Goal: Task Accomplishment & Management: Complete application form

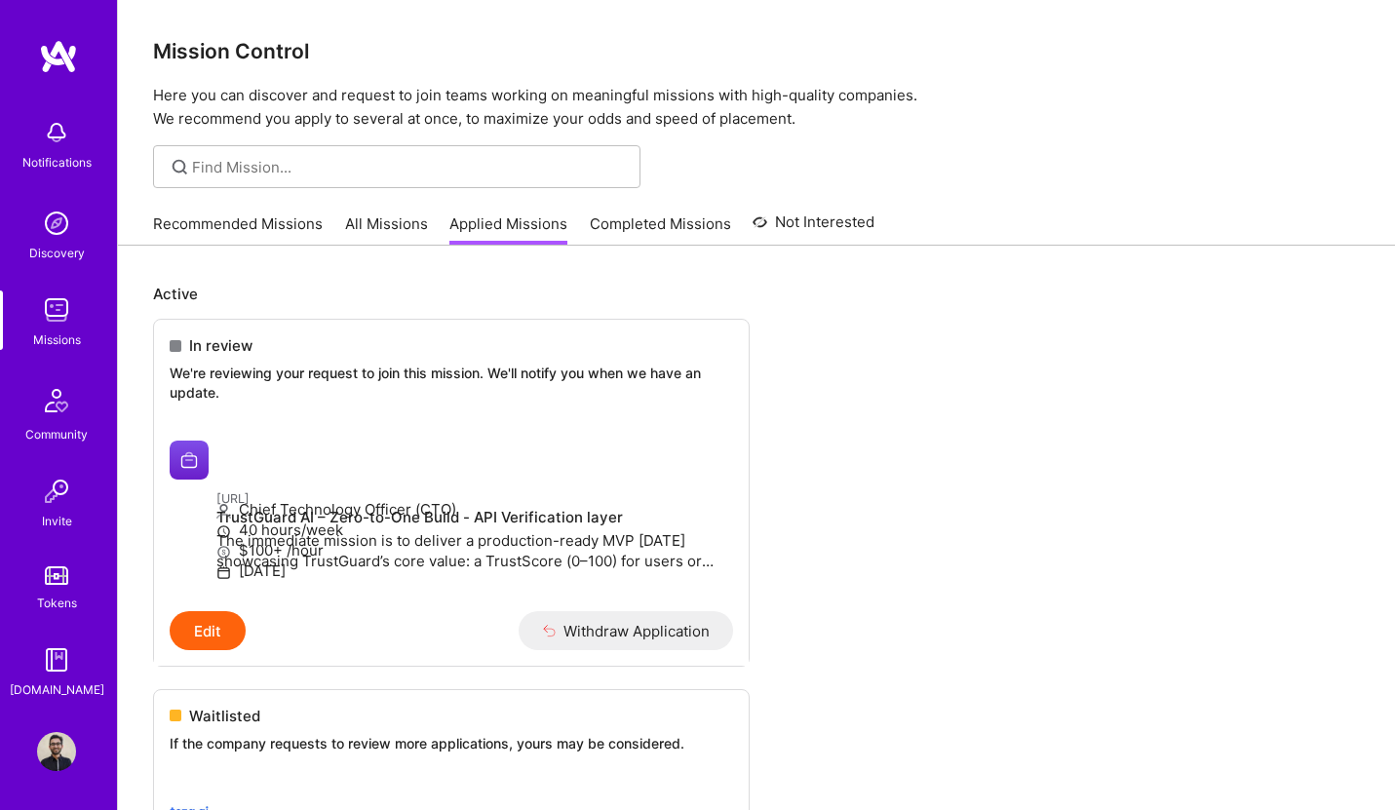
click at [371, 217] on link "All Missions" at bounding box center [386, 230] width 83 height 32
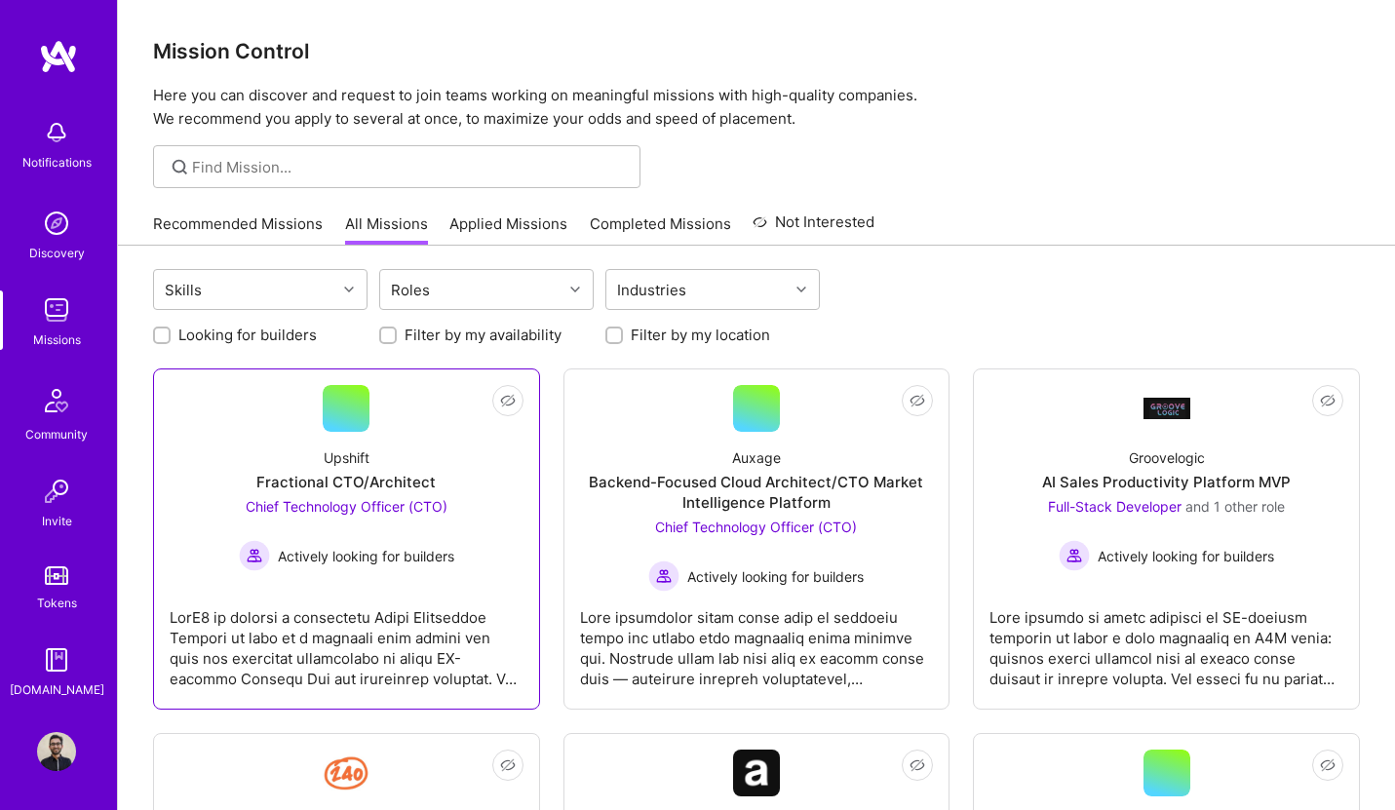
scroll to position [4, 0]
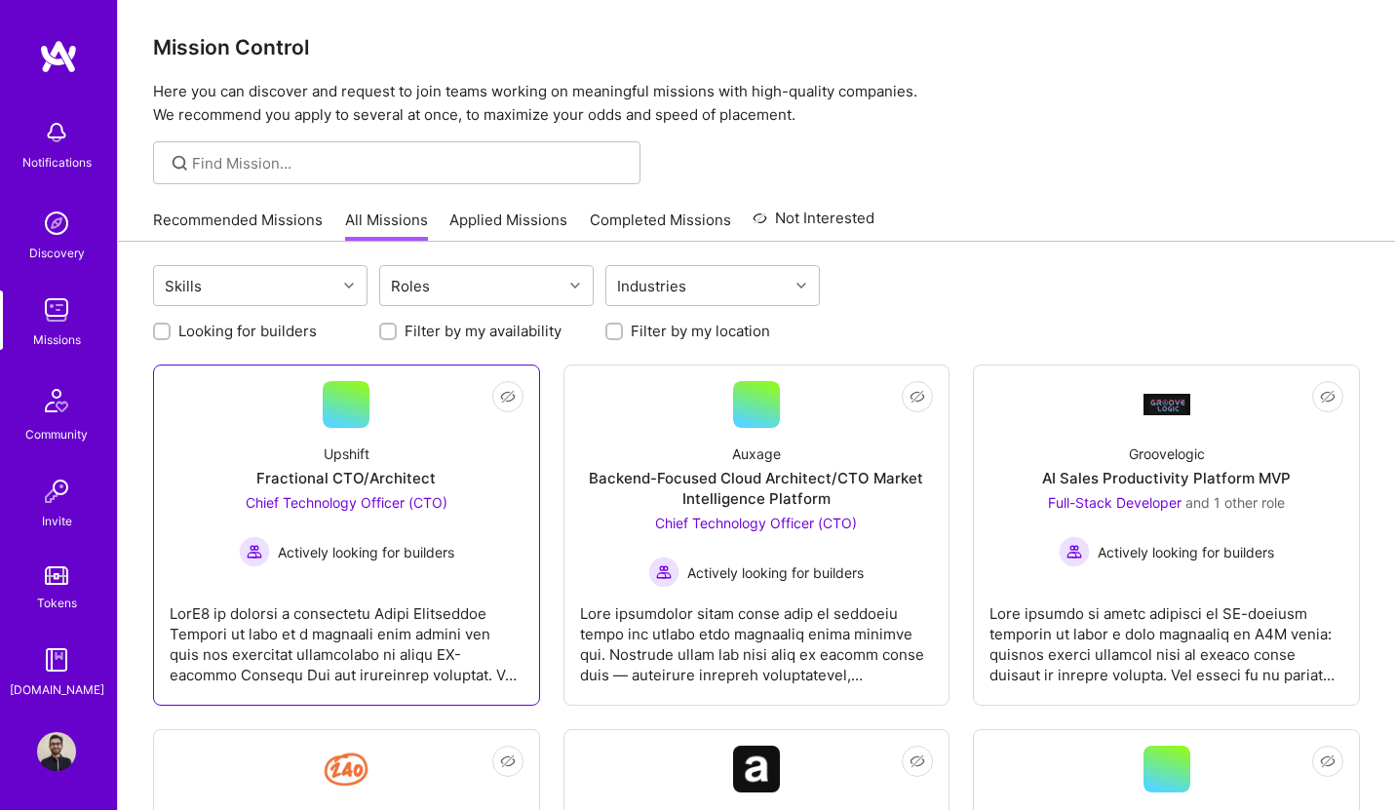
click at [435, 453] on div "Upshift Fractional CTO/Architect Chief Technology Officer (CTO) Actively lookin…" at bounding box center [347, 497] width 354 height 139
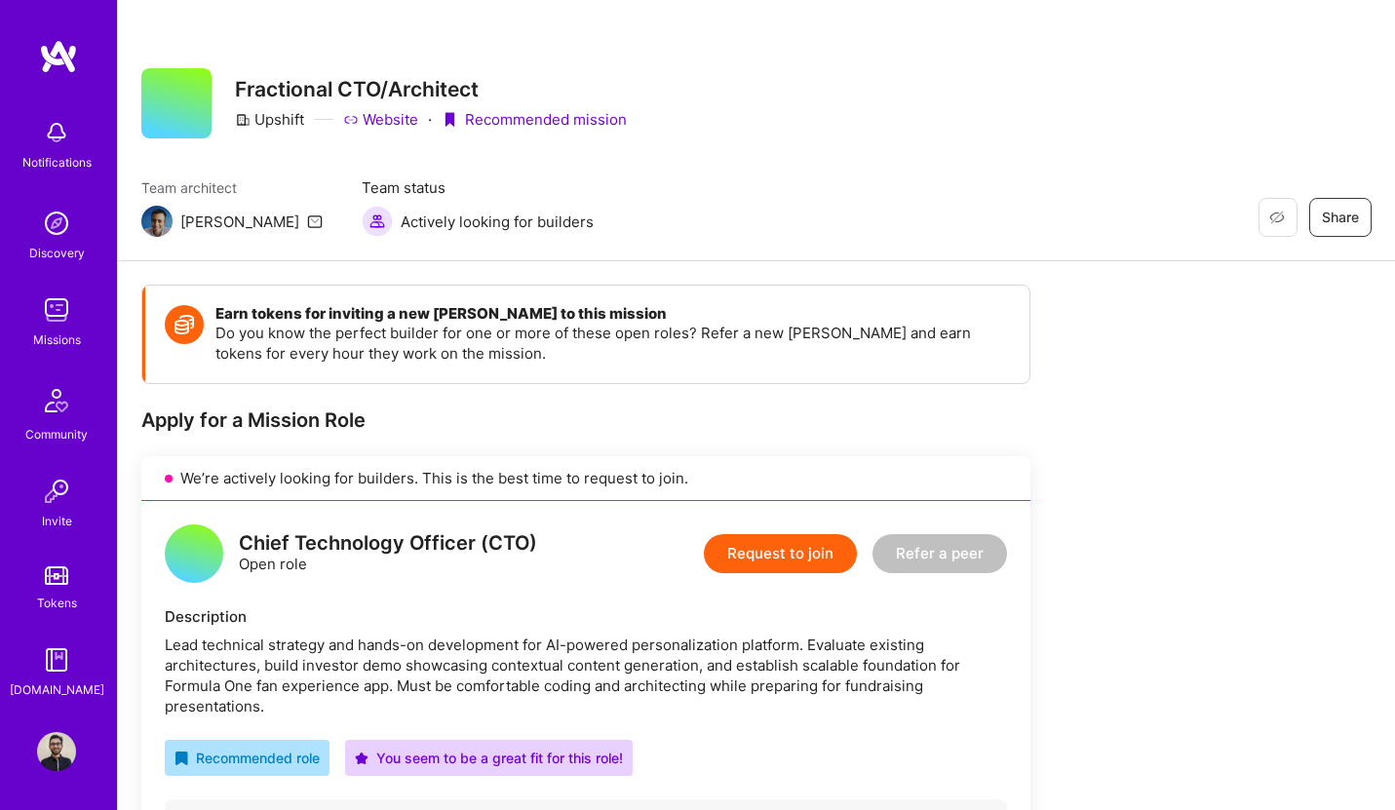
scroll to position [167, 0]
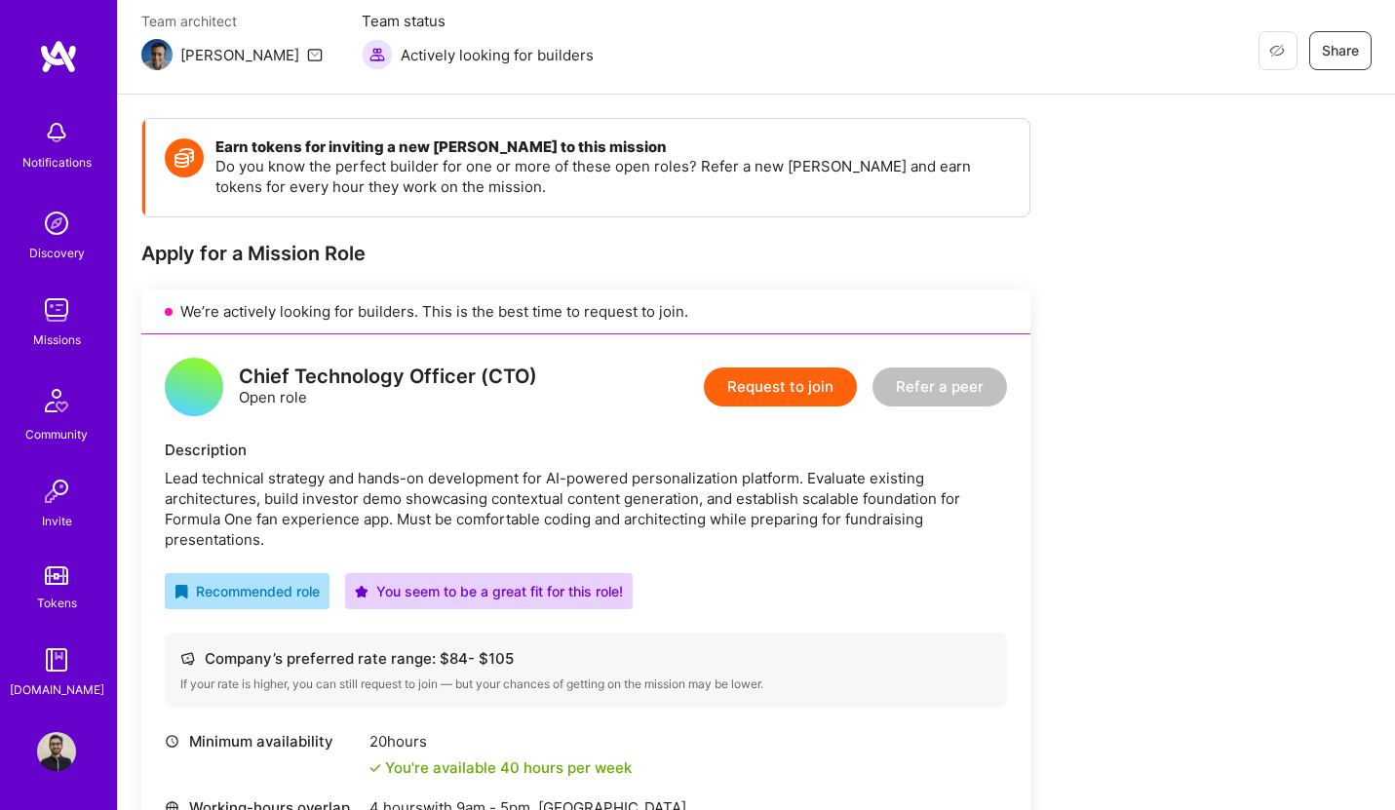
click at [793, 394] on button "Request to join" at bounding box center [780, 387] width 153 height 39
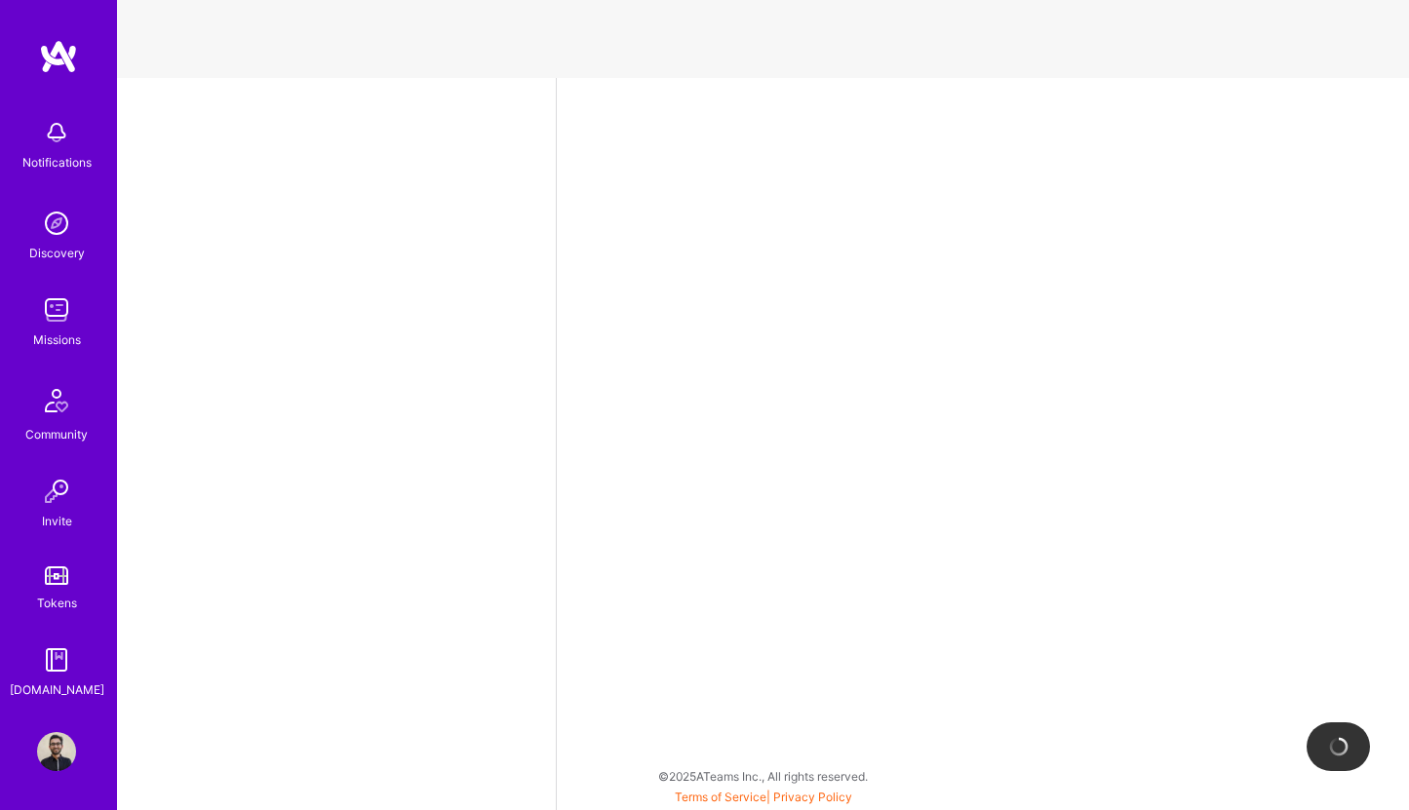
select select "DE"
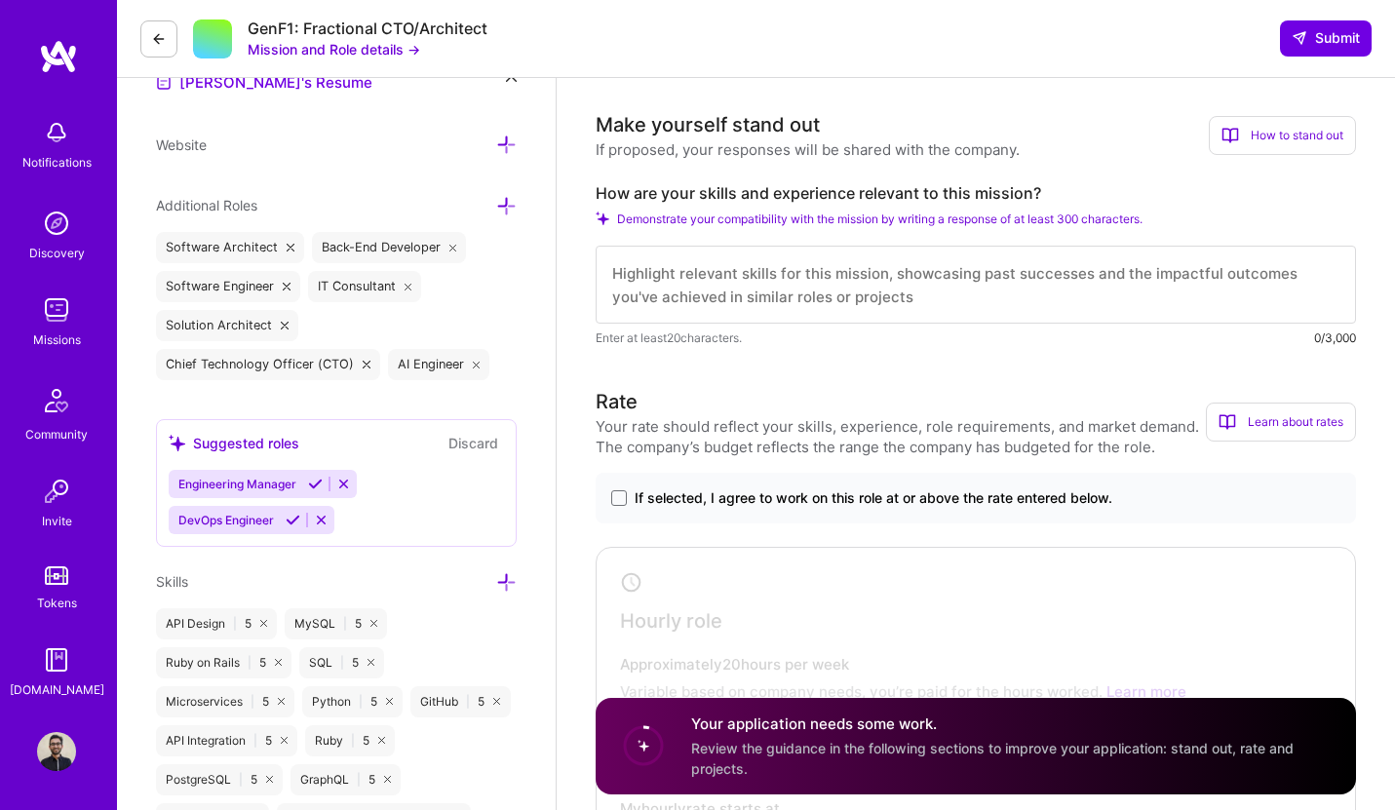
scroll to position [674, 0]
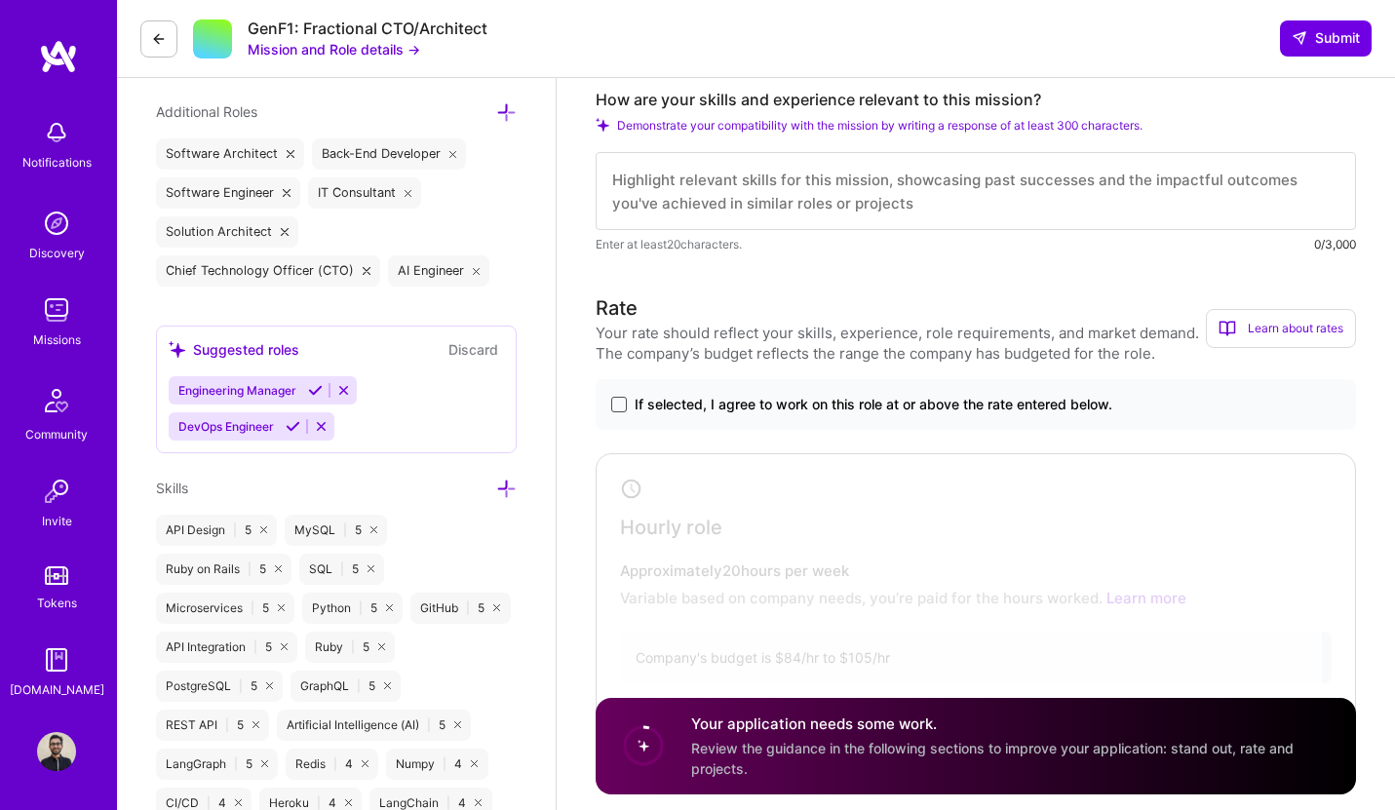
click at [620, 410] on span at bounding box center [619, 405] width 16 height 16
click at [0, 0] on input "If selected, I agree to work on this role at or above the rate entered below." at bounding box center [0, 0] width 0 height 0
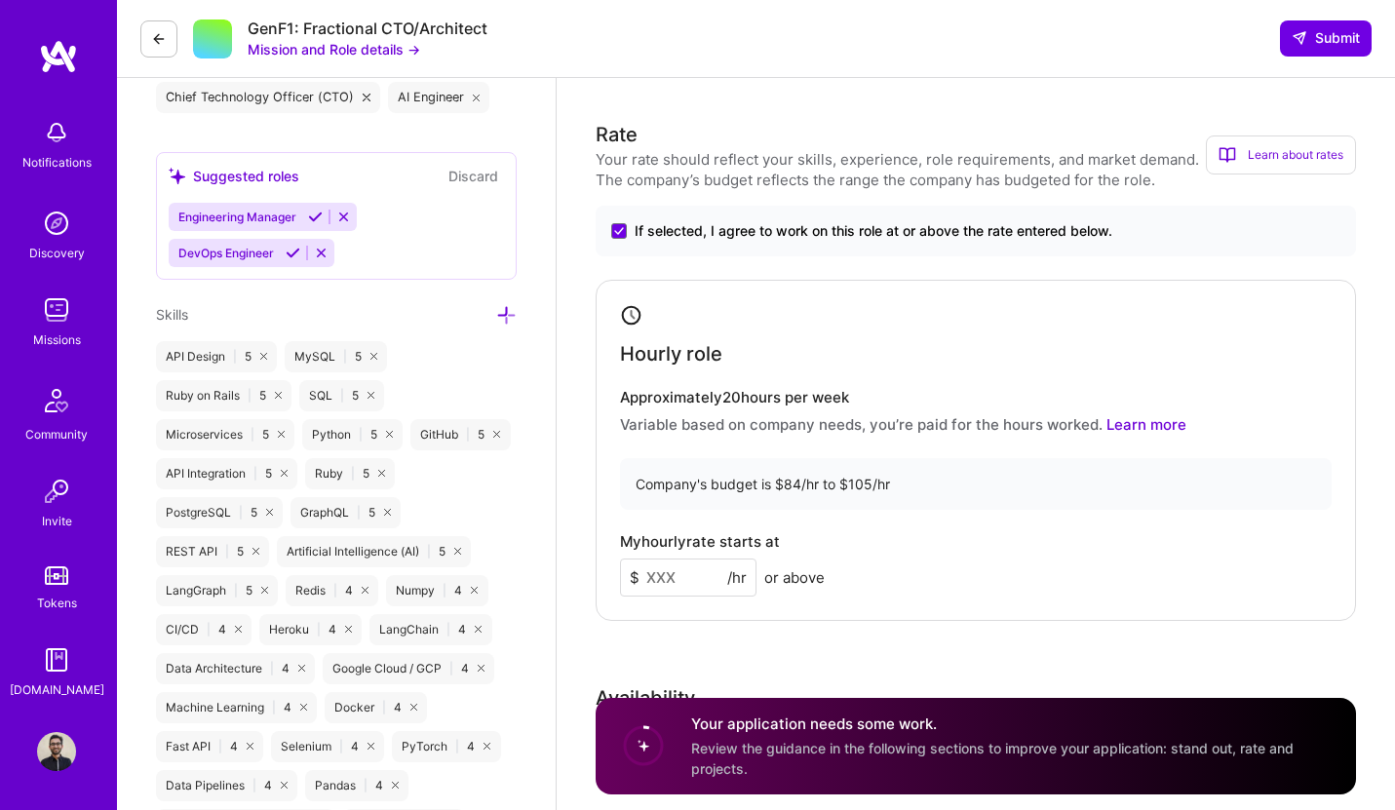
scroll to position [877, 0]
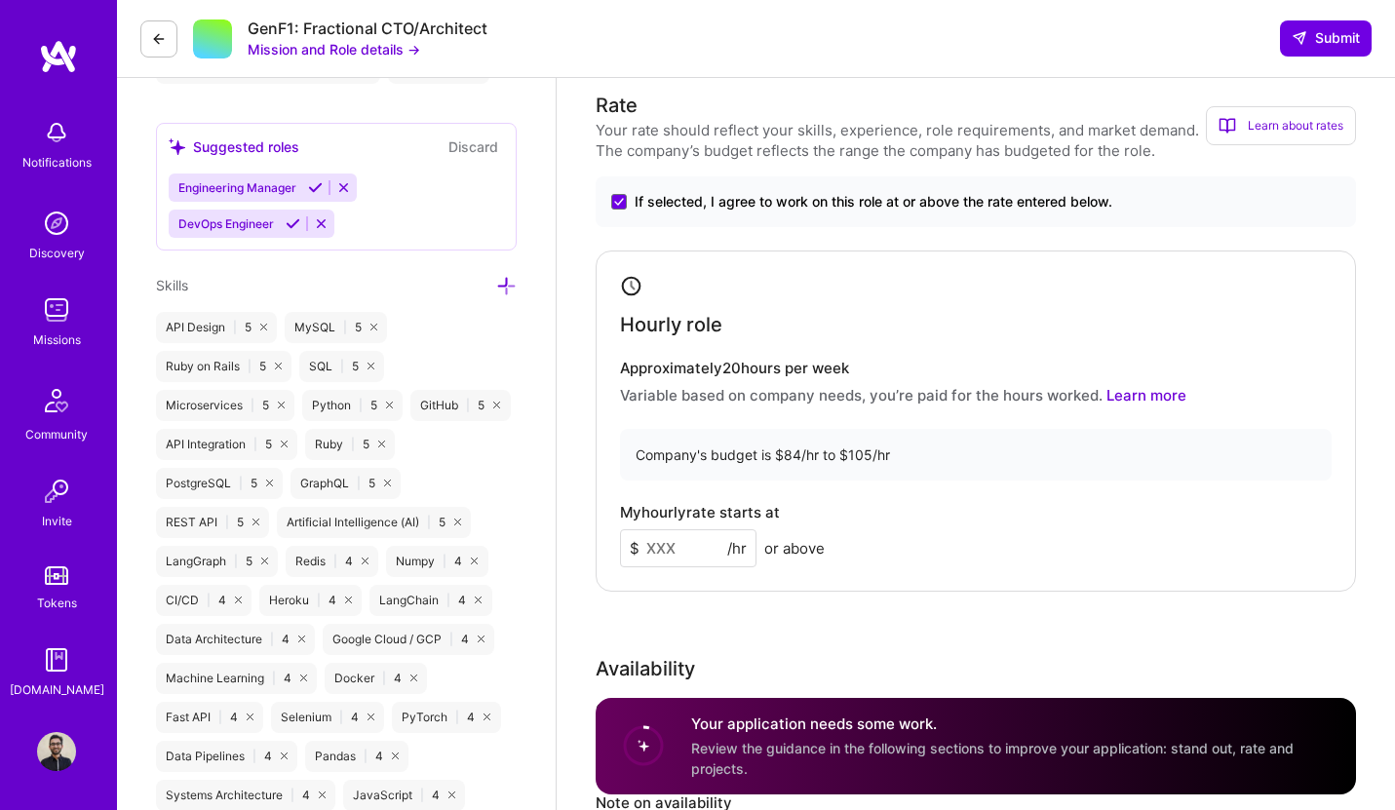
click at [659, 531] on input at bounding box center [688, 548] width 137 height 38
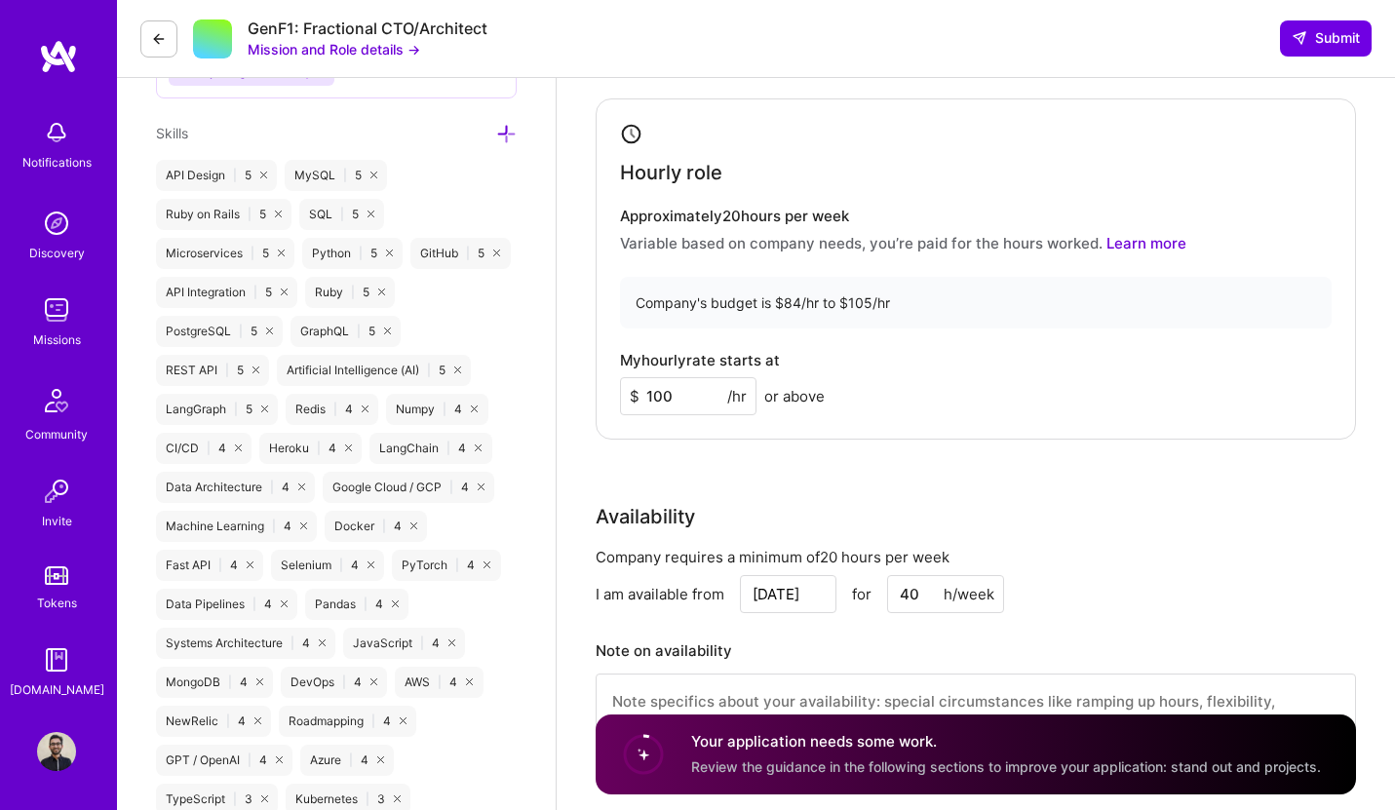
scroll to position [1390, 0]
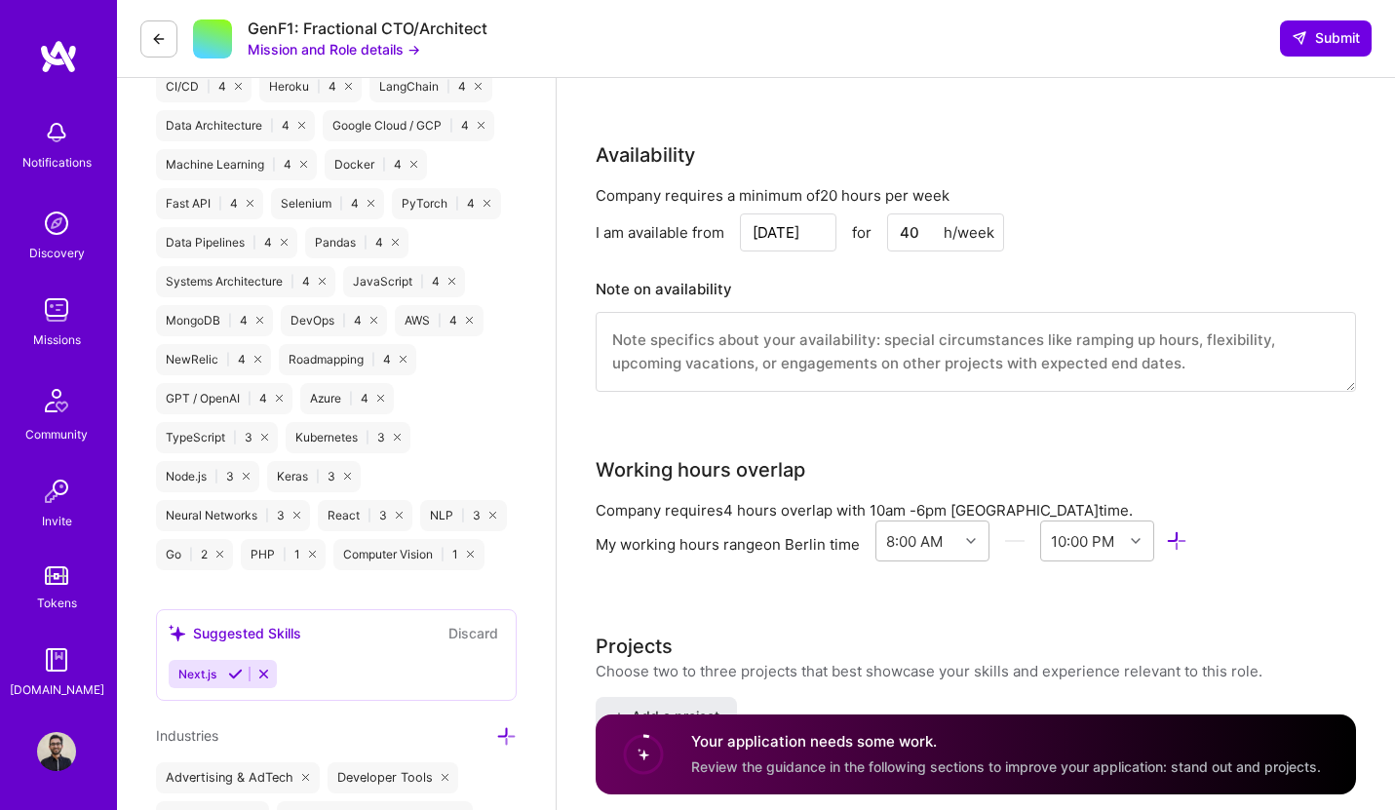
type input "100"
click at [753, 335] on textarea at bounding box center [976, 352] width 761 height 80
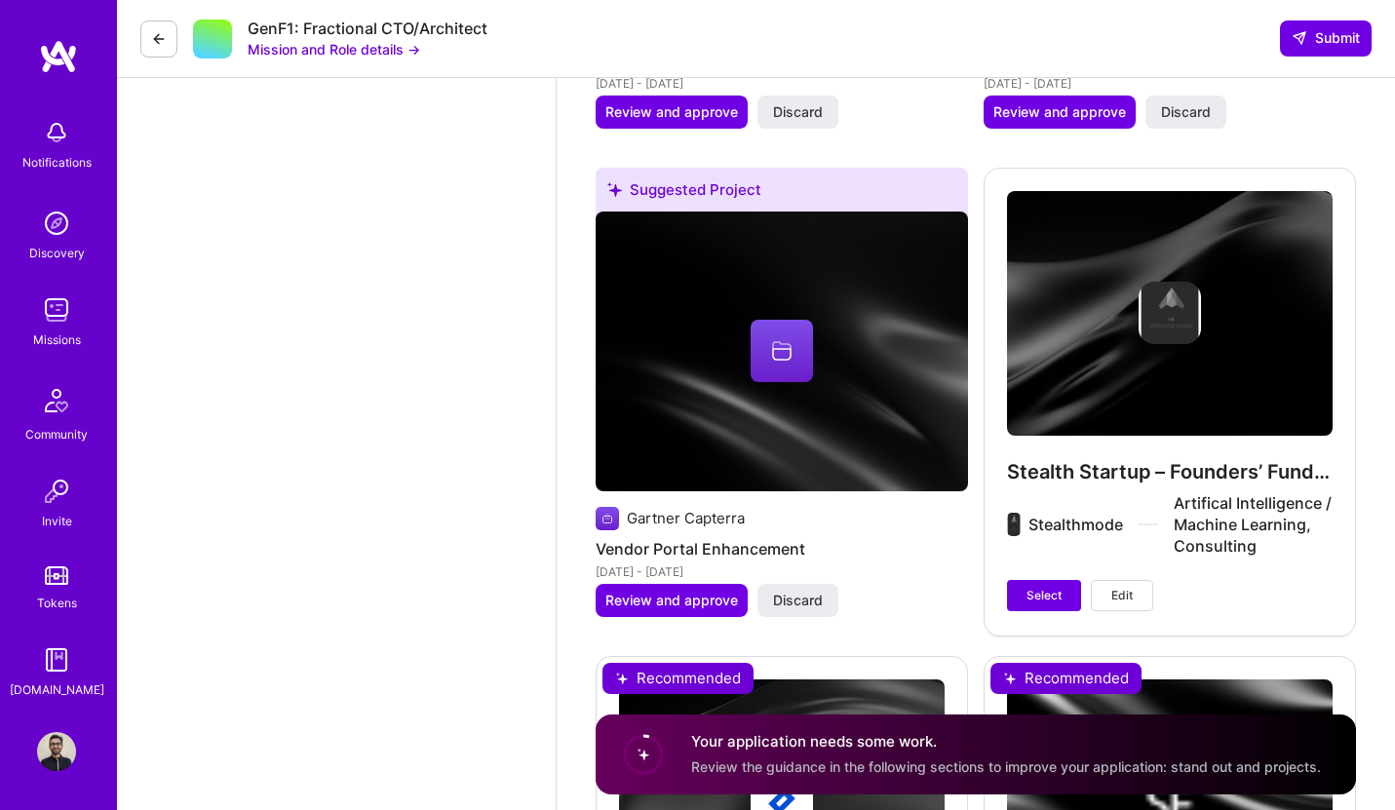
scroll to position [4671, 0]
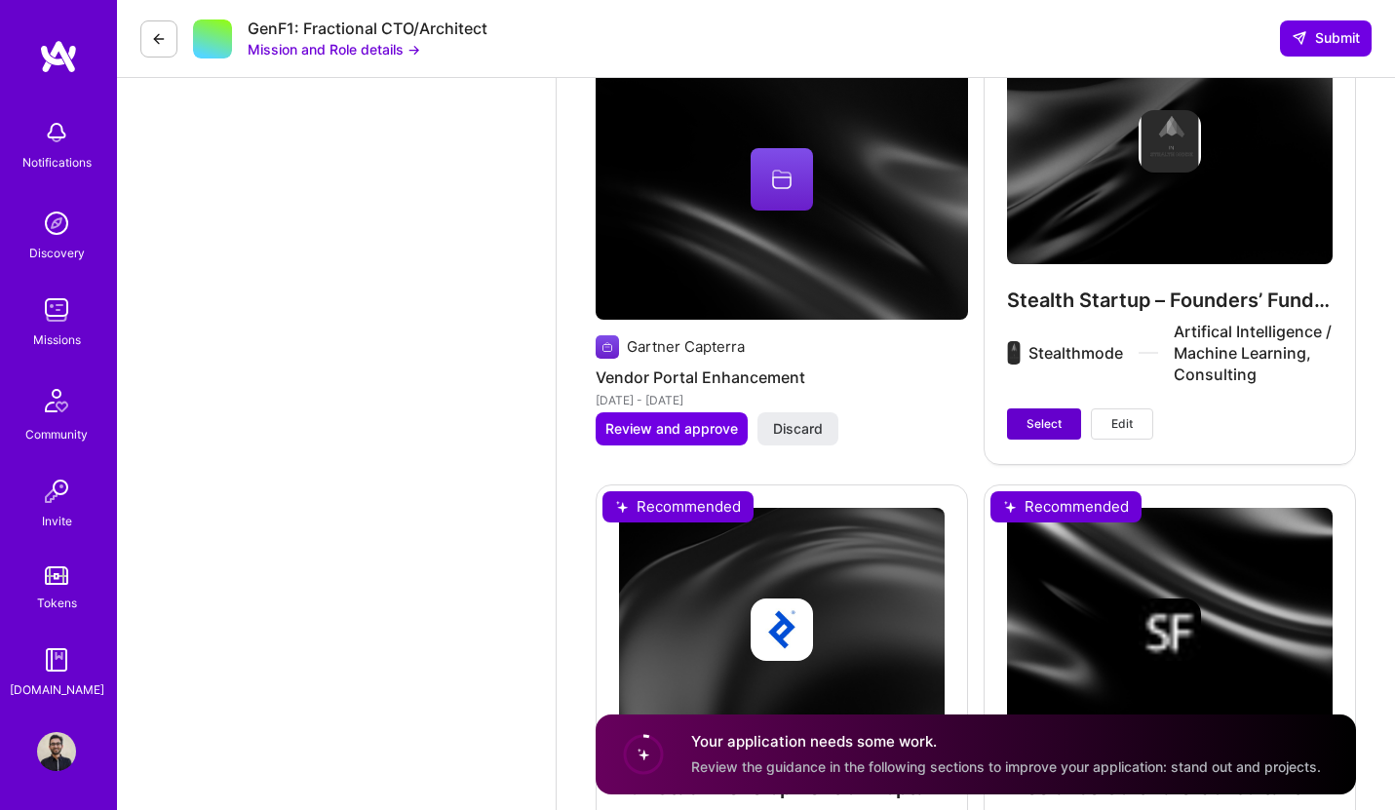
type textarea "I am available"
click at [1044, 428] on span "Select" at bounding box center [1044, 424] width 35 height 18
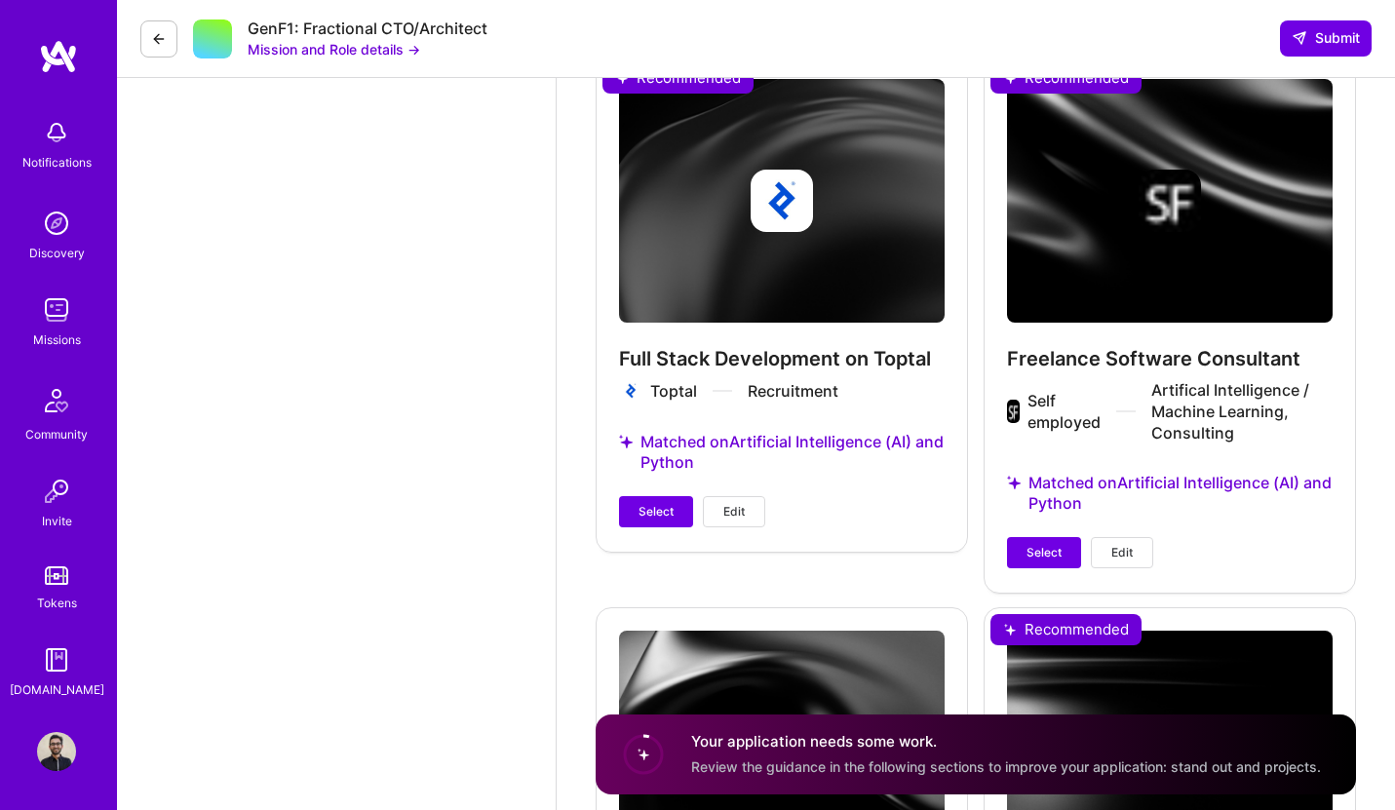
scroll to position [5282, 0]
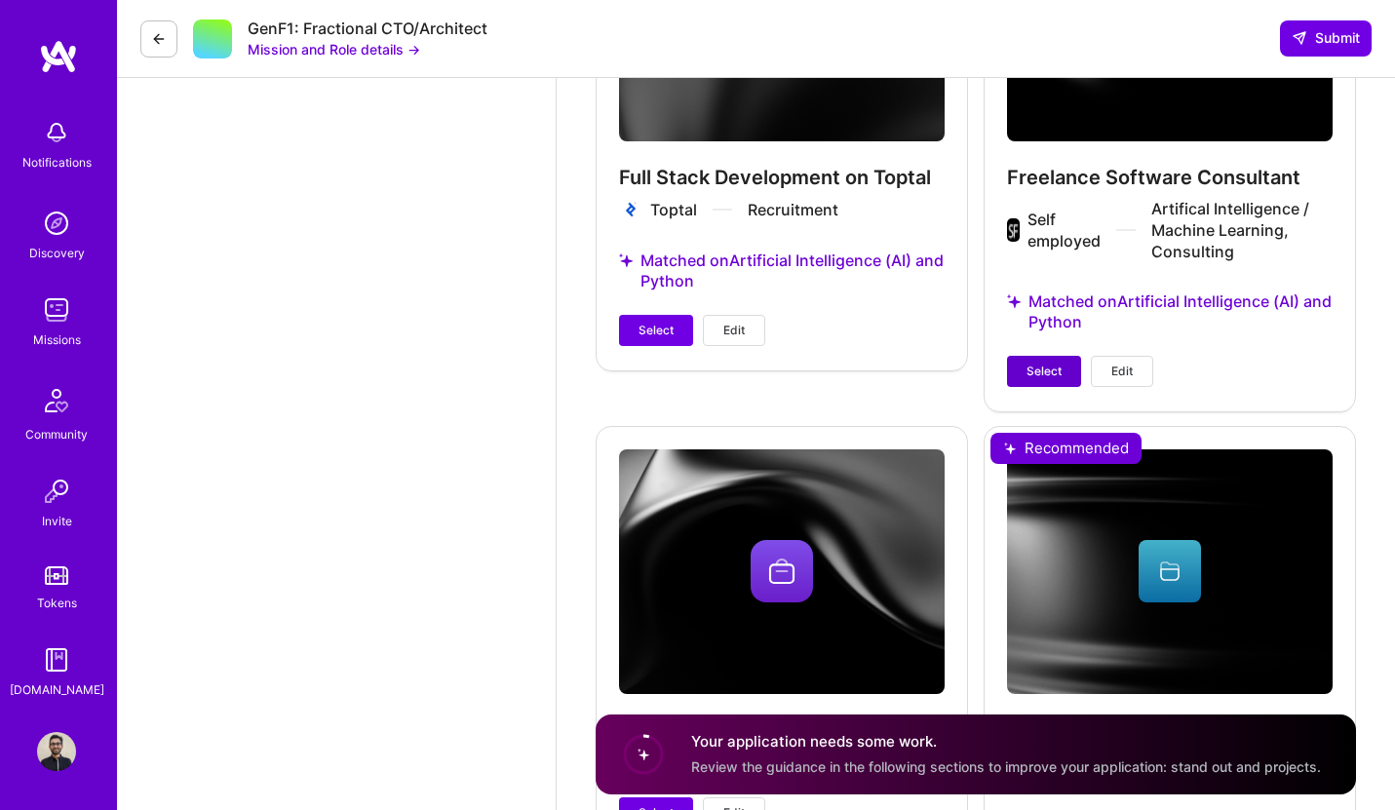
click at [1047, 366] on span "Select" at bounding box center [1044, 372] width 35 height 18
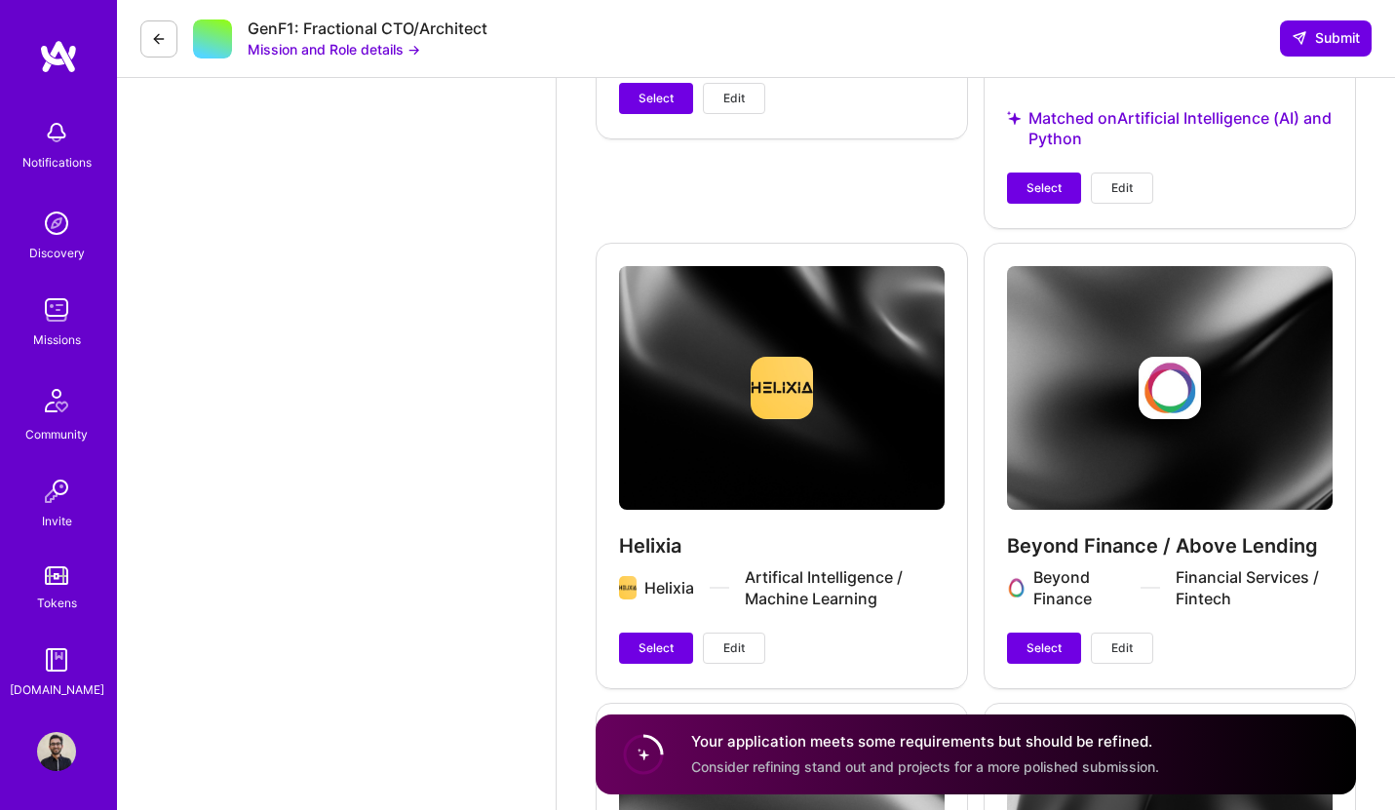
scroll to position [6156, 0]
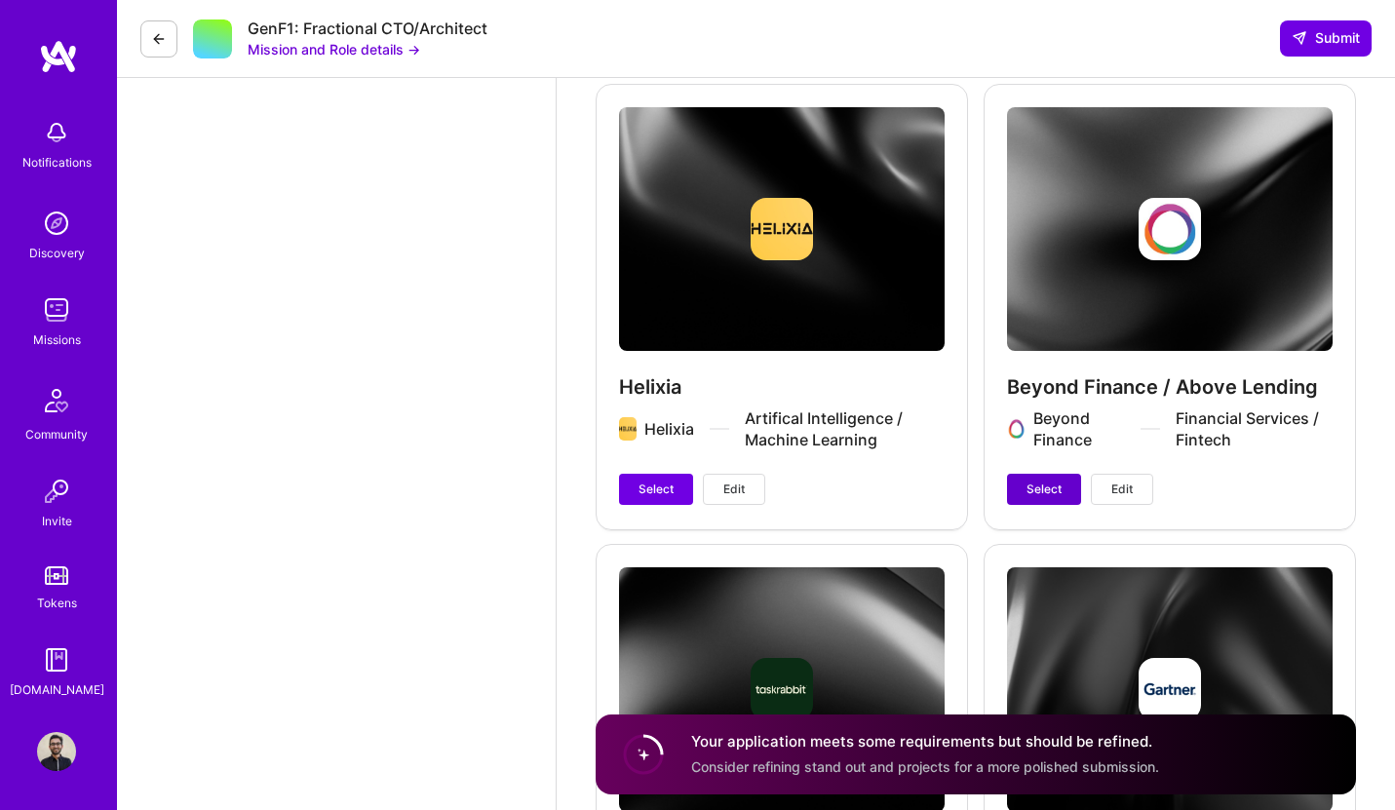
click at [1060, 485] on span "Select" at bounding box center [1044, 490] width 35 height 18
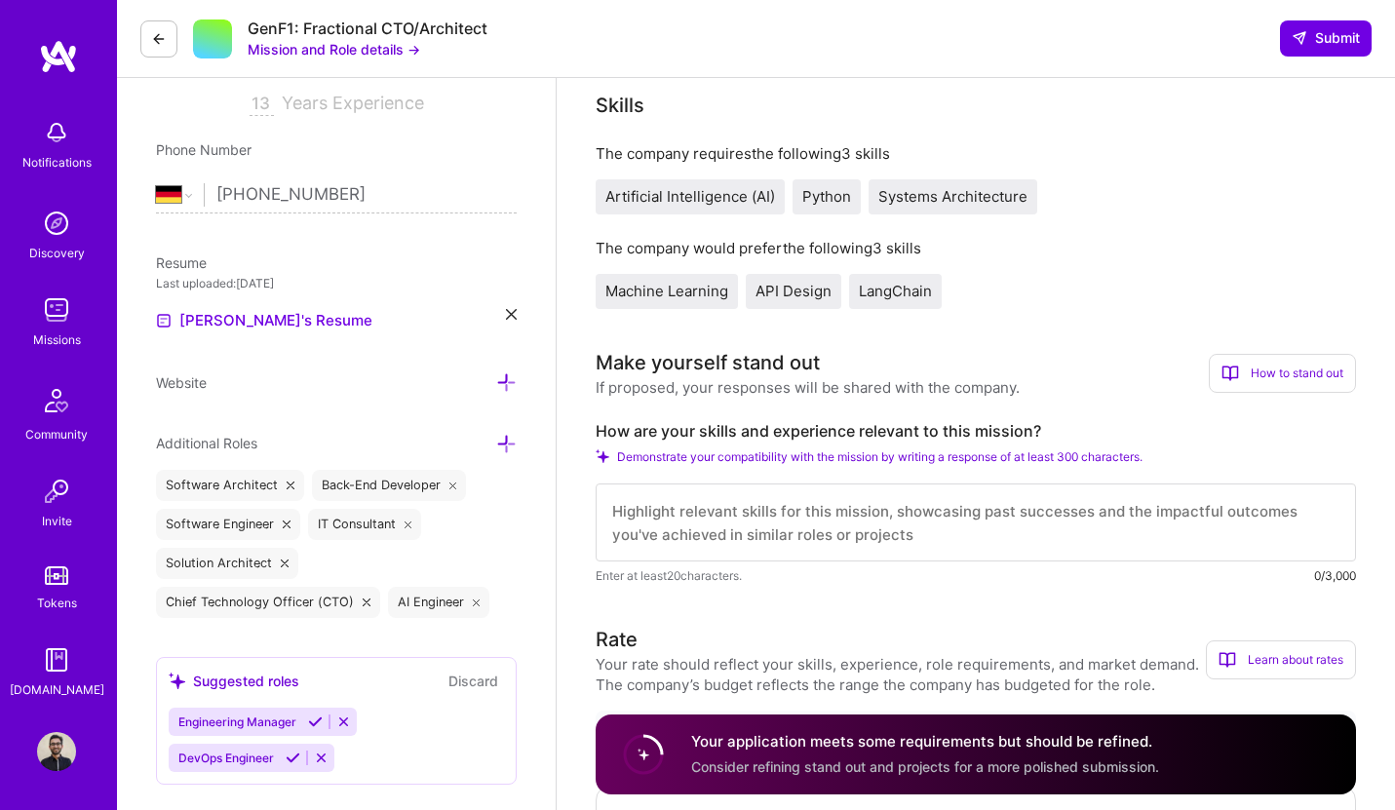
scroll to position [0, 0]
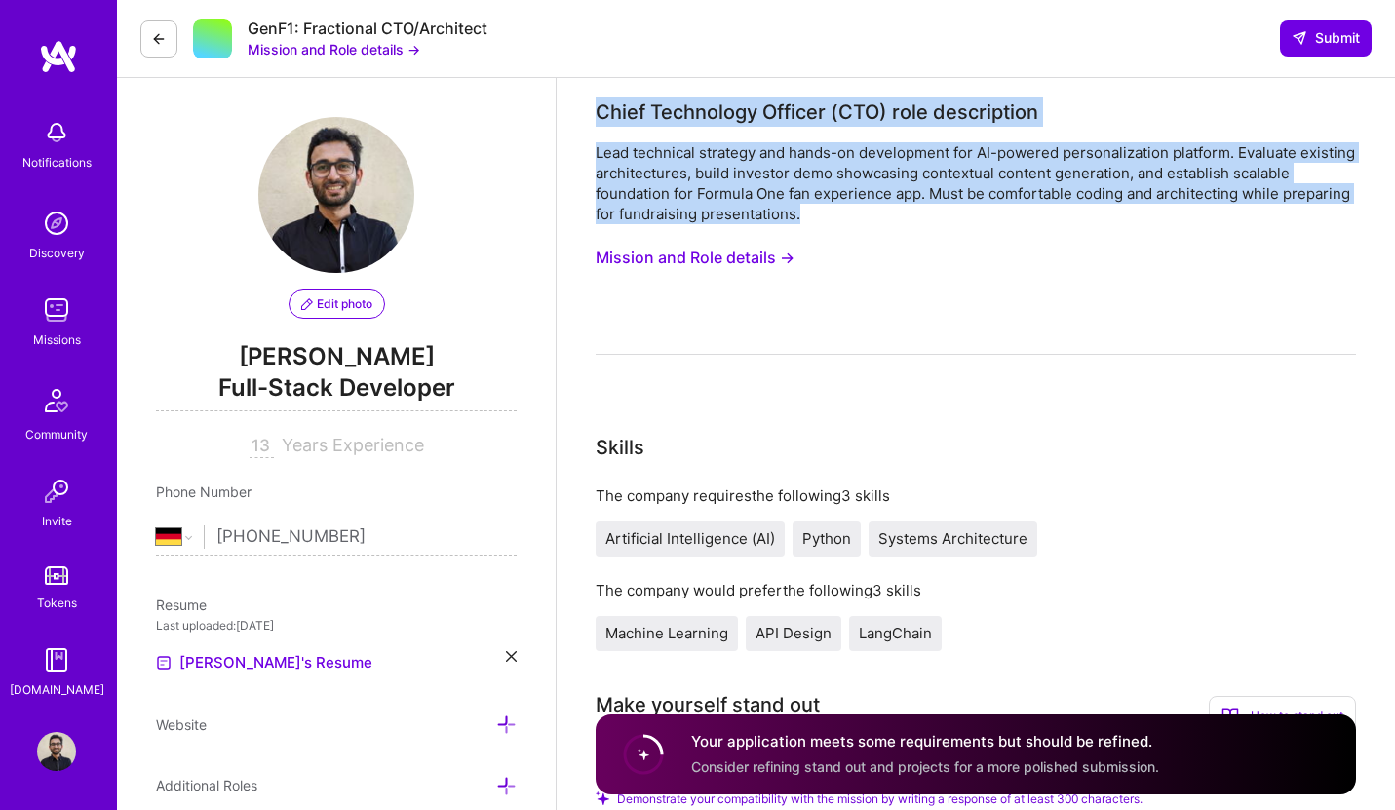
drag, startPoint x: 815, startPoint y: 217, endPoint x: 580, endPoint y: 115, distance: 256.3
copy div "Chief Technology Officer (CTO) role description Lead technical strategy and han…"
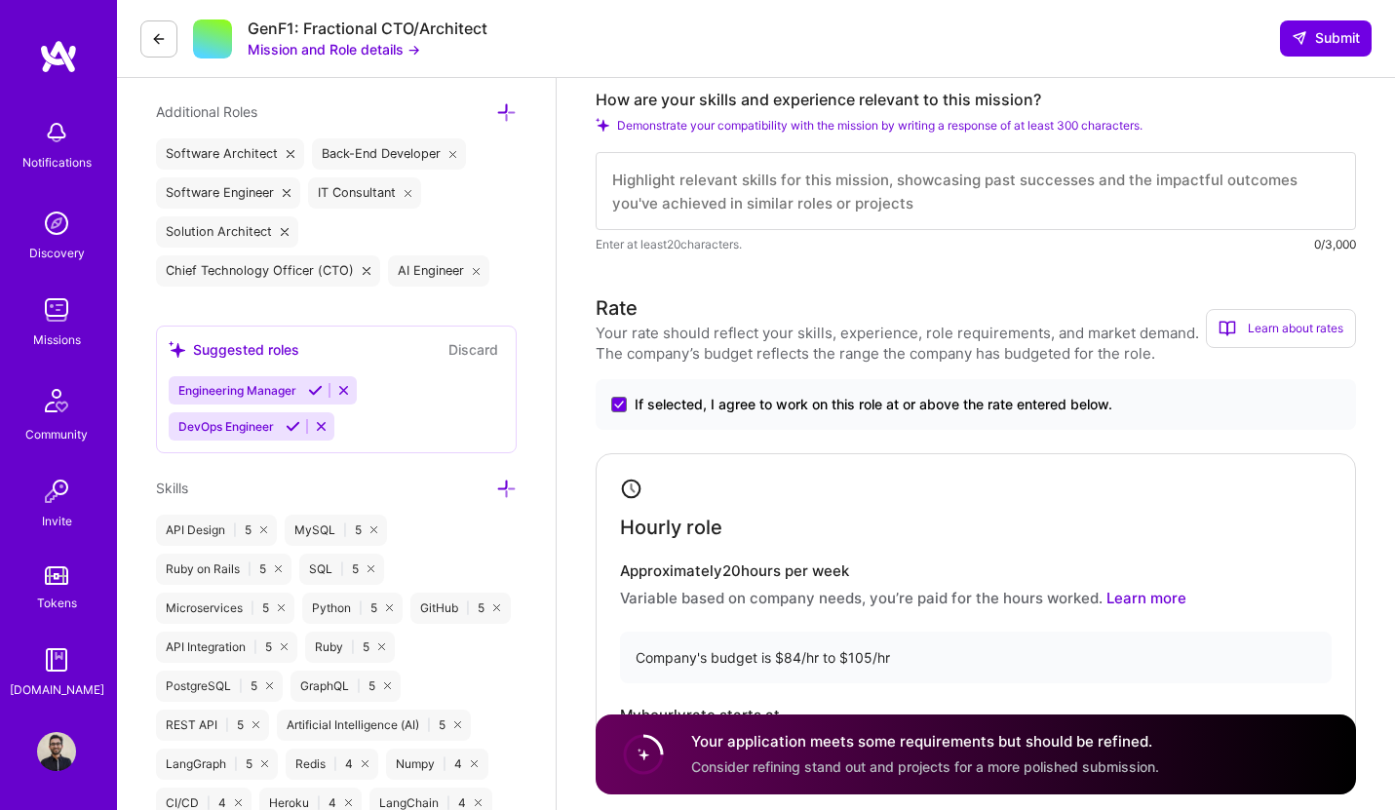
scroll to position [573, 0]
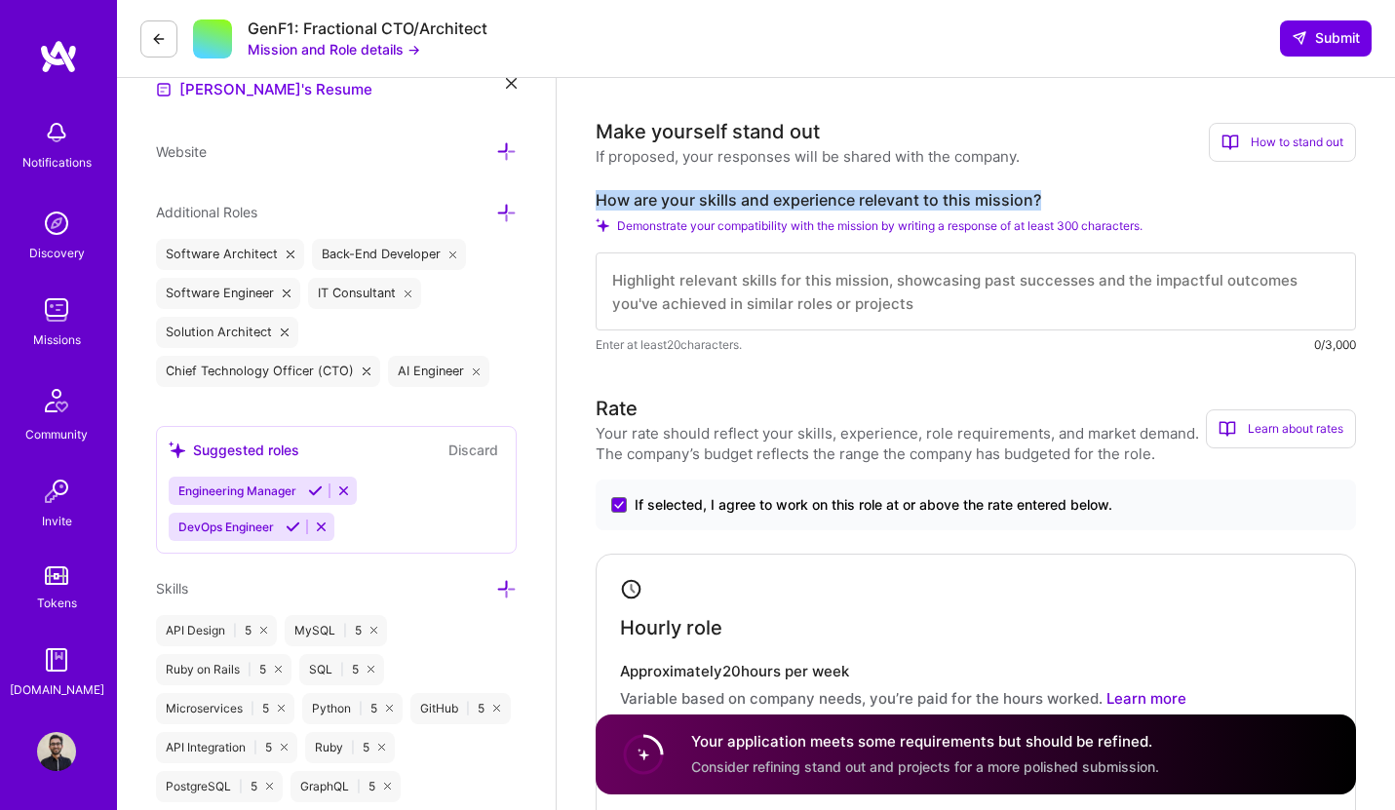
drag, startPoint x: 596, startPoint y: 199, endPoint x: 1046, endPoint y: 197, distance: 450.5
click at [1046, 197] on label "How are your skills and experience relevant to this mission?" at bounding box center [976, 200] width 761 height 20
copy label "How are your skills and experience relevant to this mission?"
click at [761, 313] on textarea at bounding box center [976, 292] width 761 height 78
paste textarea "My experience as a backend engineer and technical leader makes me a strong fit …"
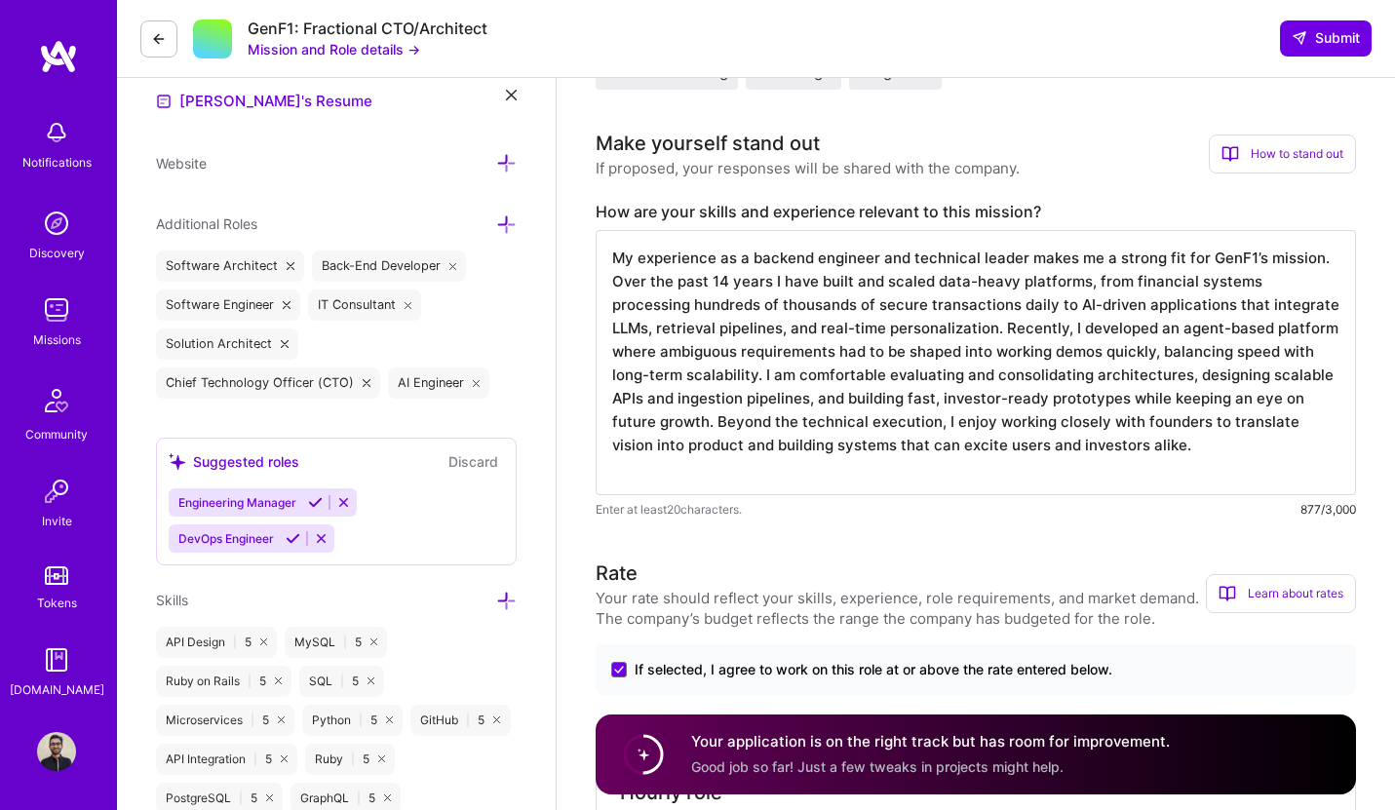
scroll to position [586, 0]
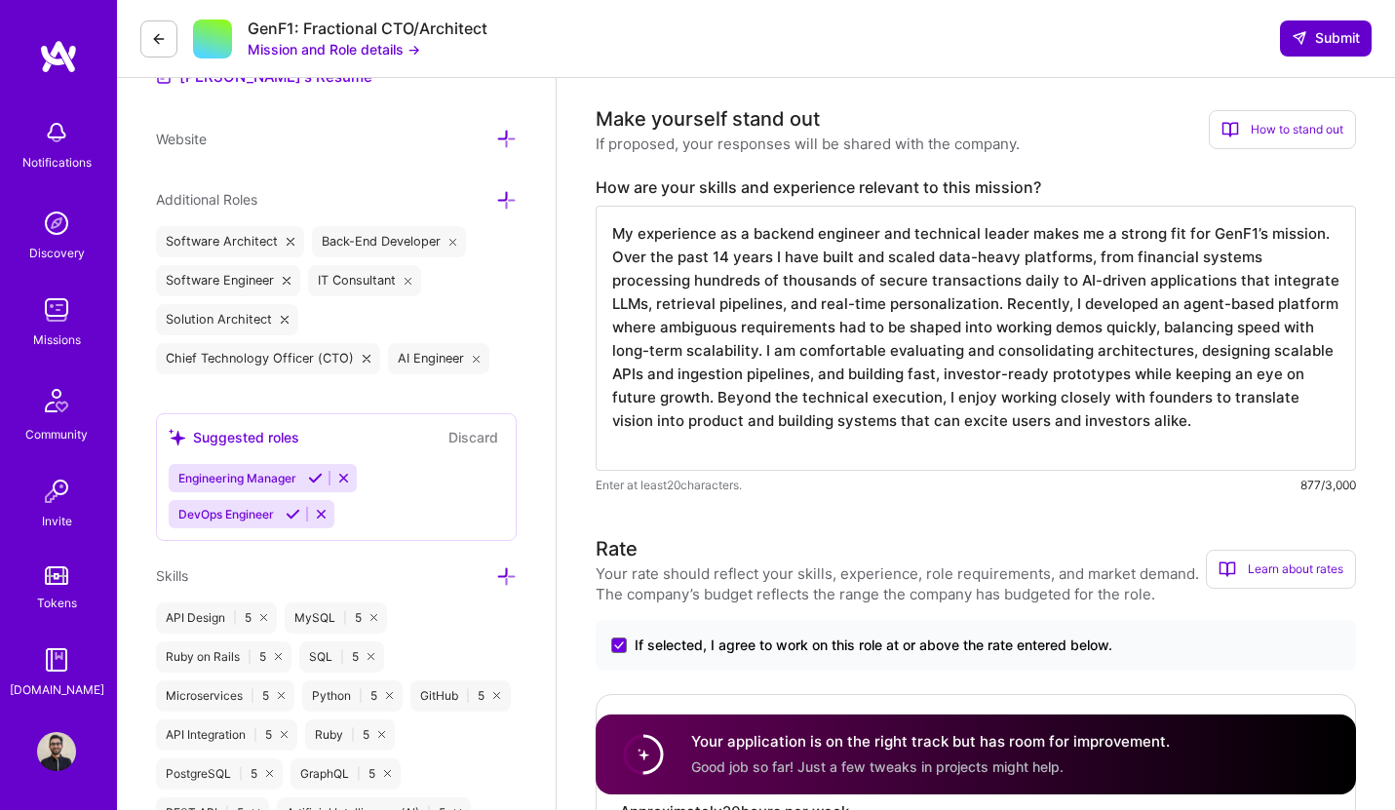
type textarea "My experience as a backend engineer and technical leader makes me a strong fit …"
click at [1307, 34] on span "Submit" at bounding box center [1326, 38] width 68 height 20
click at [1315, 39] on span "Submit" at bounding box center [1326, 38] width 68 height 20
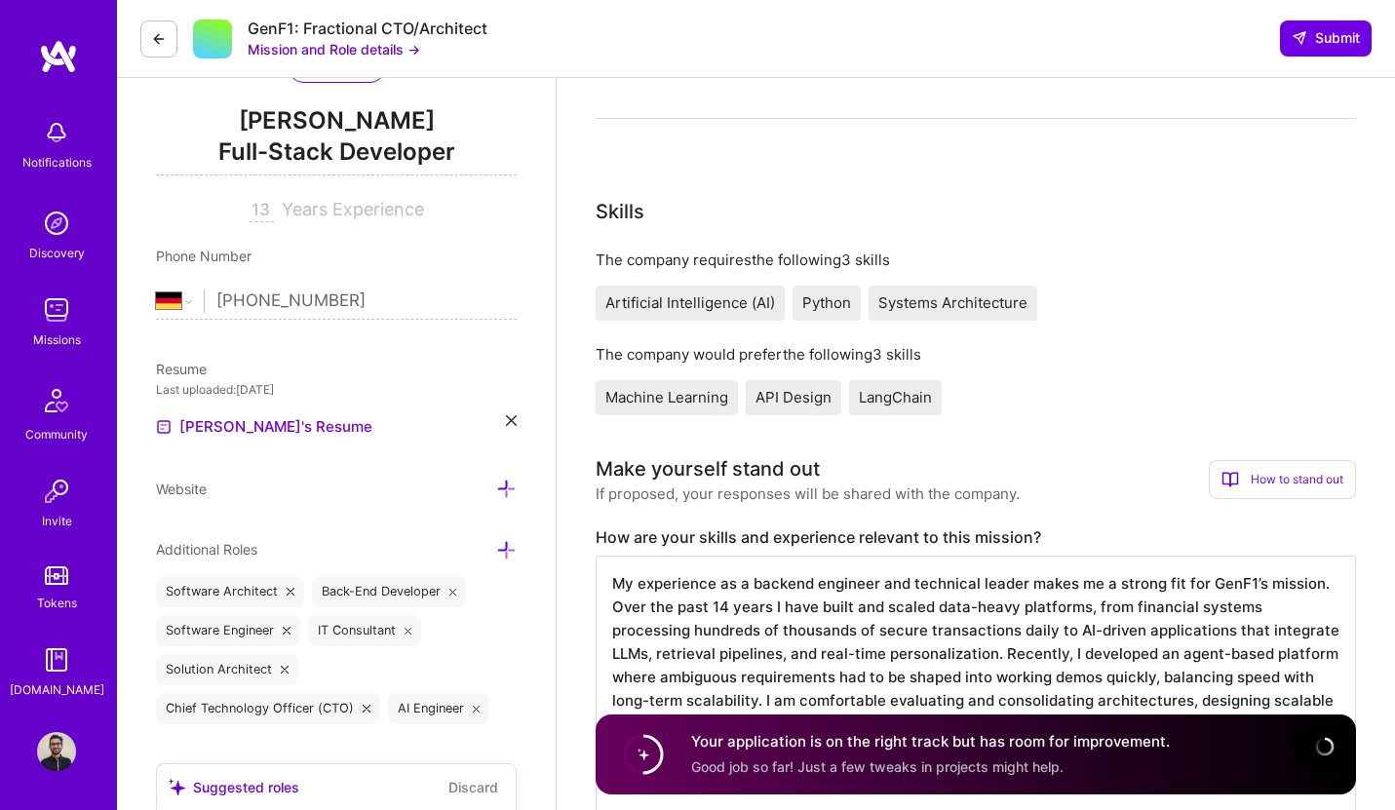
scroll to position [0, 0]
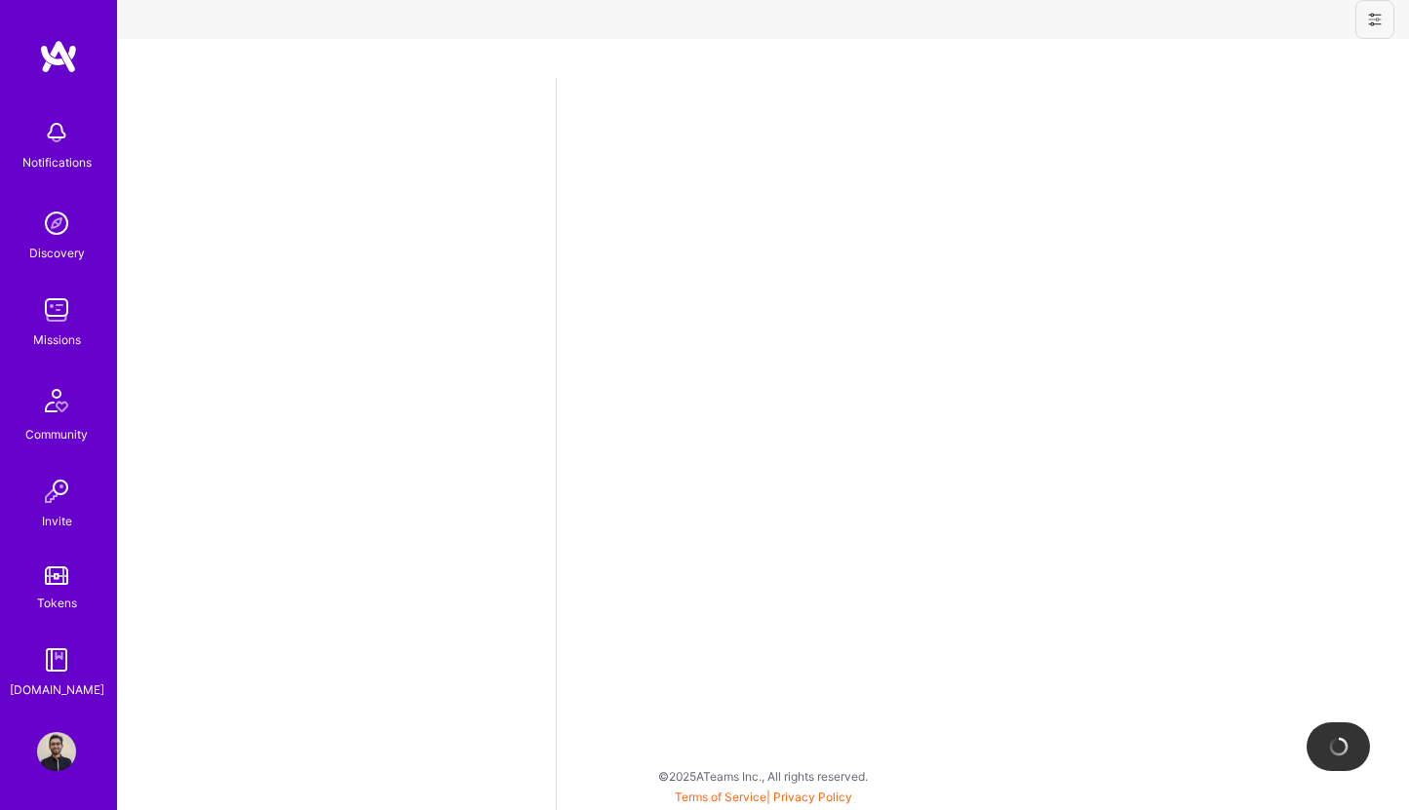
click at [59, 322] on img at bounding box center [56, 310] width 39 height 39
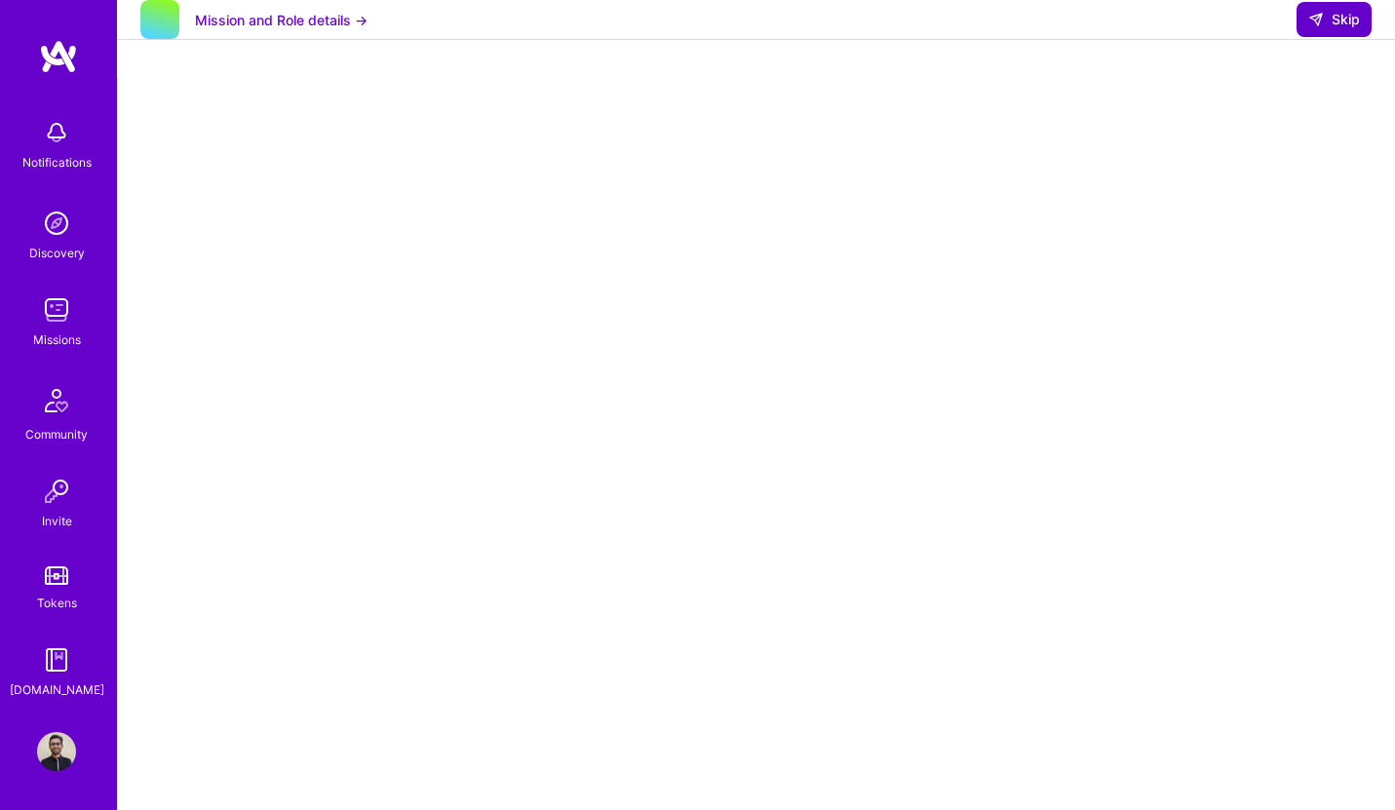
click at [1337, 29] on span "Skip" at bounding box center [1334, 20] width 52 height 20
select select "DE"
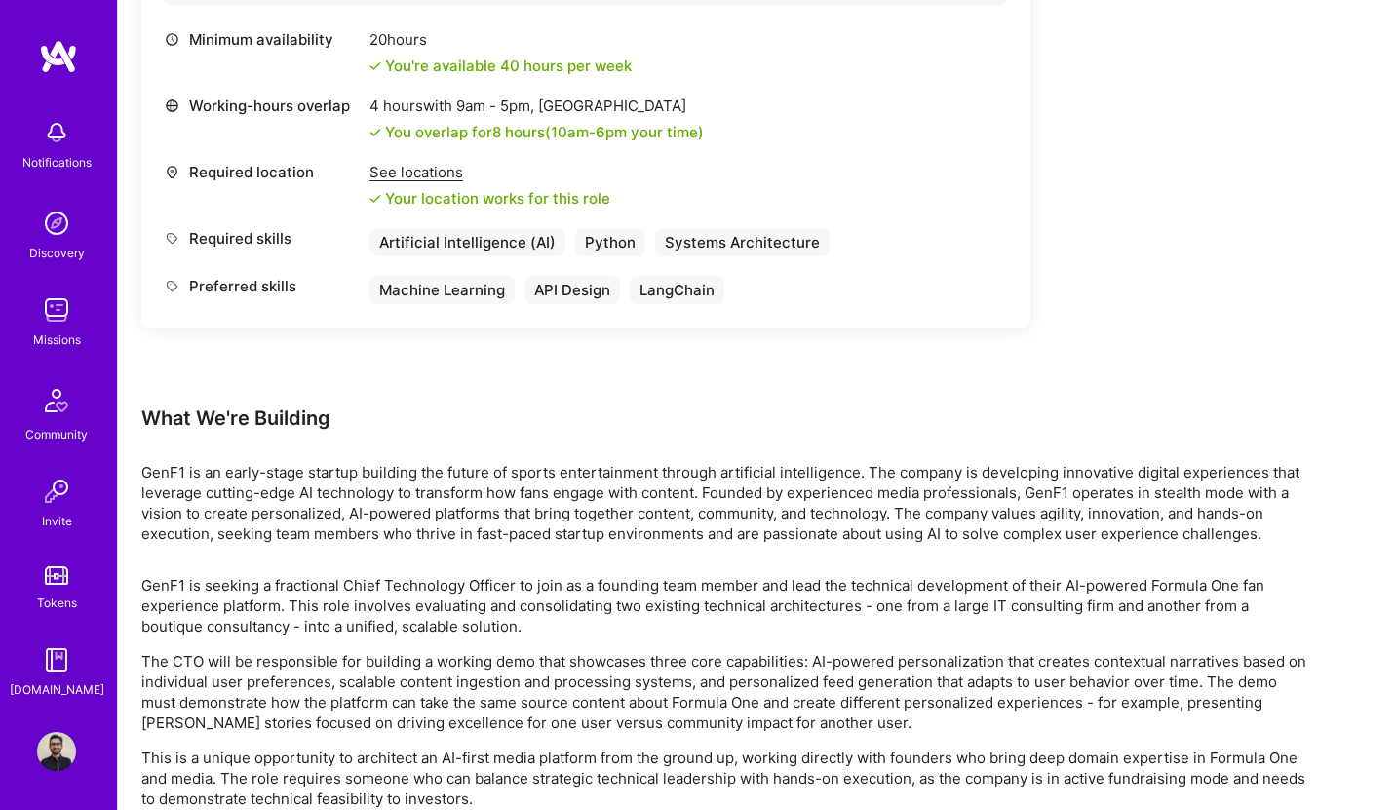
scroll to position [969, 0]
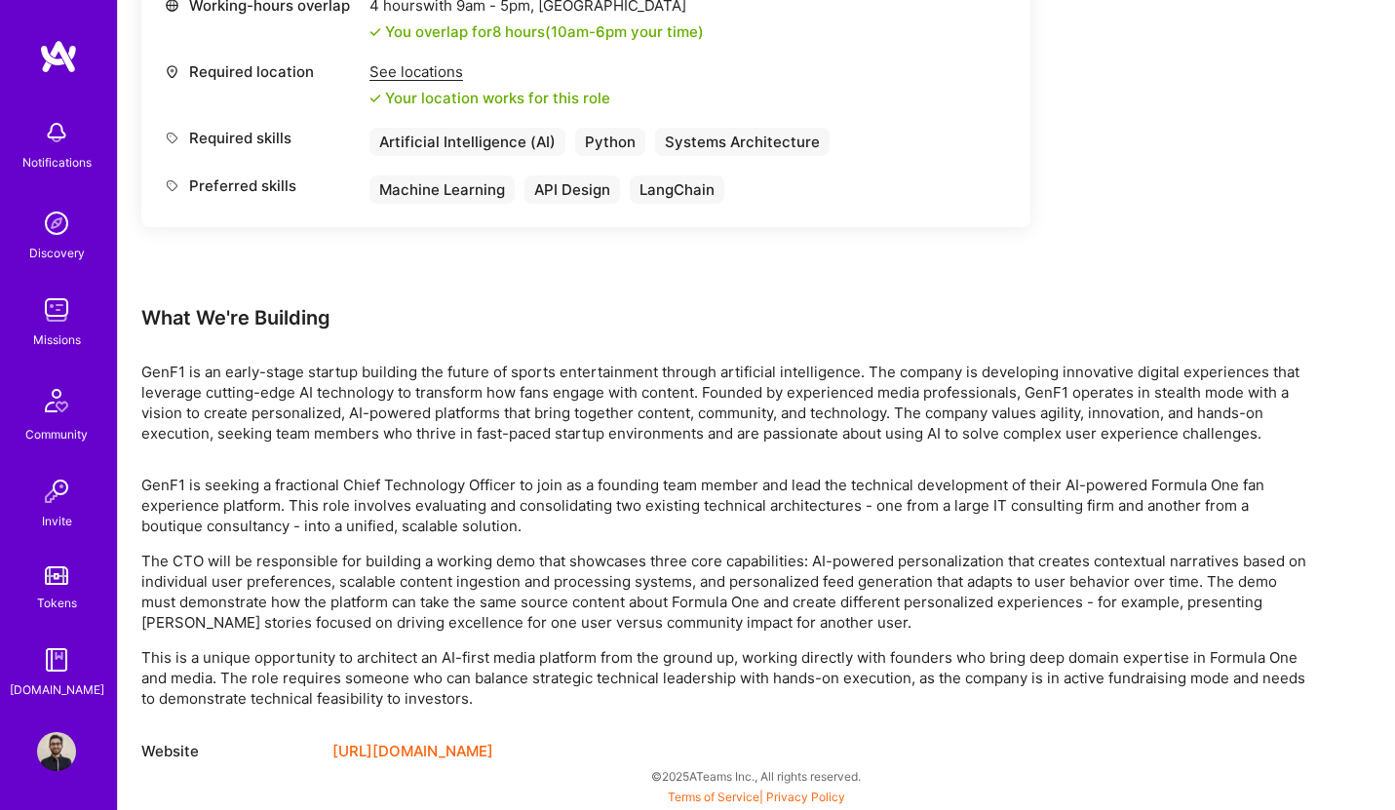
click at [930, 494] on p "GenF1 is seeking a fractional Chief Technology Officer to join as a founding te…" at bounding box center [726, 505] width 1170 height 61
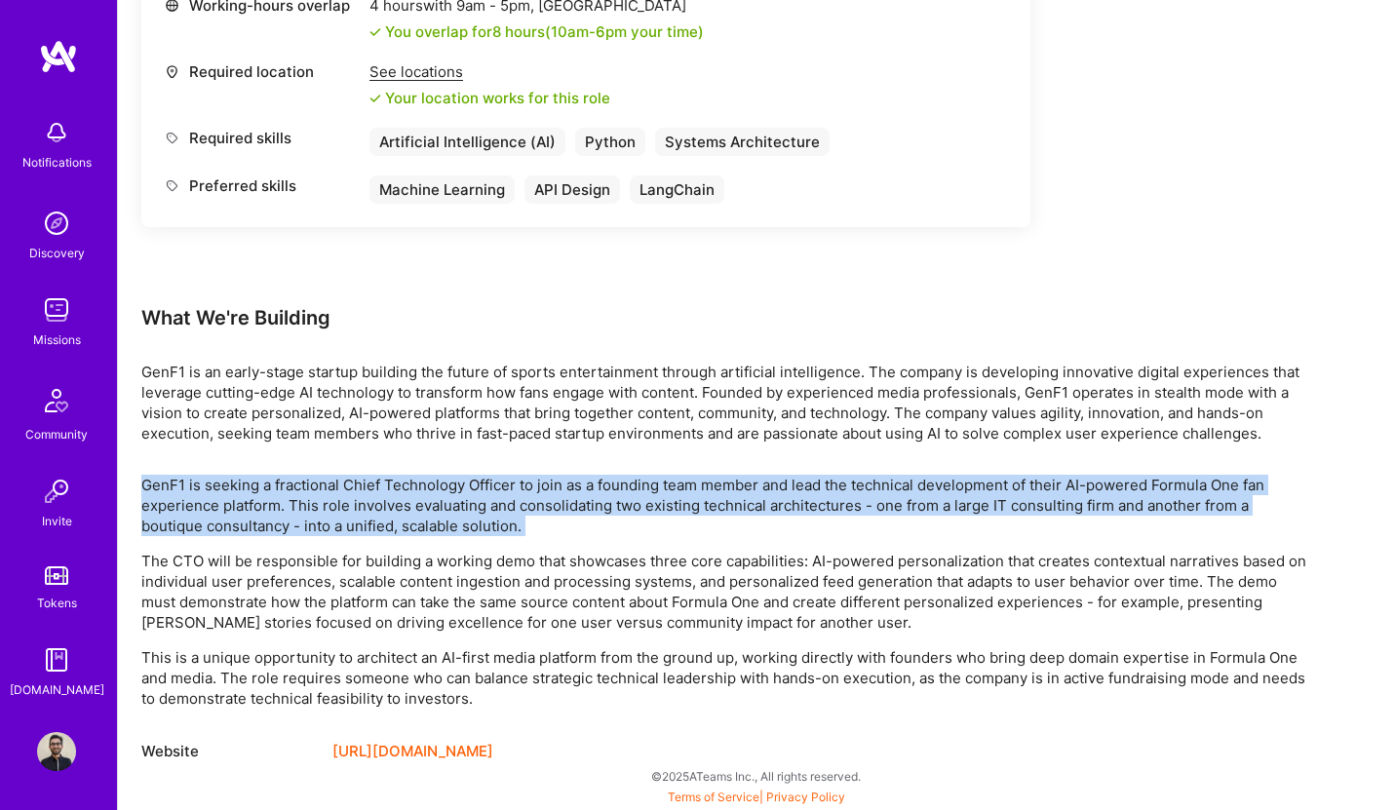
click at [930, 494] on p "GenF1 is seeking a fractional Chief Technology Officer to join as a founding te…" at bounding box center [726, 505] width 1170 height 61
click at [415, 478] on p "GenF1 is seeking a fractional Chief Technology Officer to join as a founding te…" at bounding box center [726, 505] width 1170 height 61
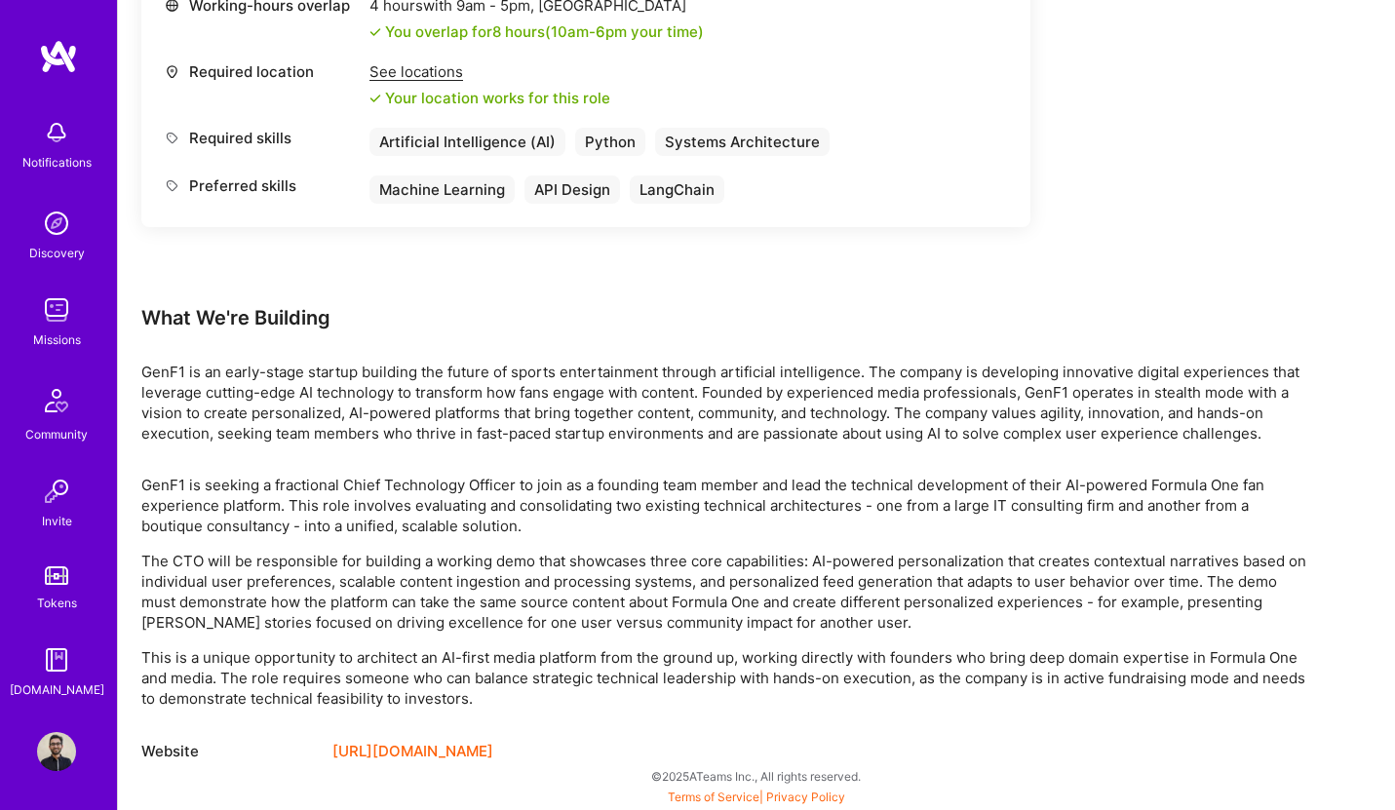
click at [426, 750] on link "https://upshift.london/" at bounding box center [412, 751] width 161 height 23
drag, startPoint x: 139, startPoint y: 373, endPoint x: 157, endPoint y: 372, distance: 17.6
click at [157, 372] on div "Earn tokens for inviting a new A.Teamer to this mission Do you know the perfect…" at bounding box center [756, 51] width 1277 height 1518
click at [144, 363] on p "GenF1 is an early-stage startup building the future of sports entertainment thr…" at bounding box center [726, 403] width 1170 height 82
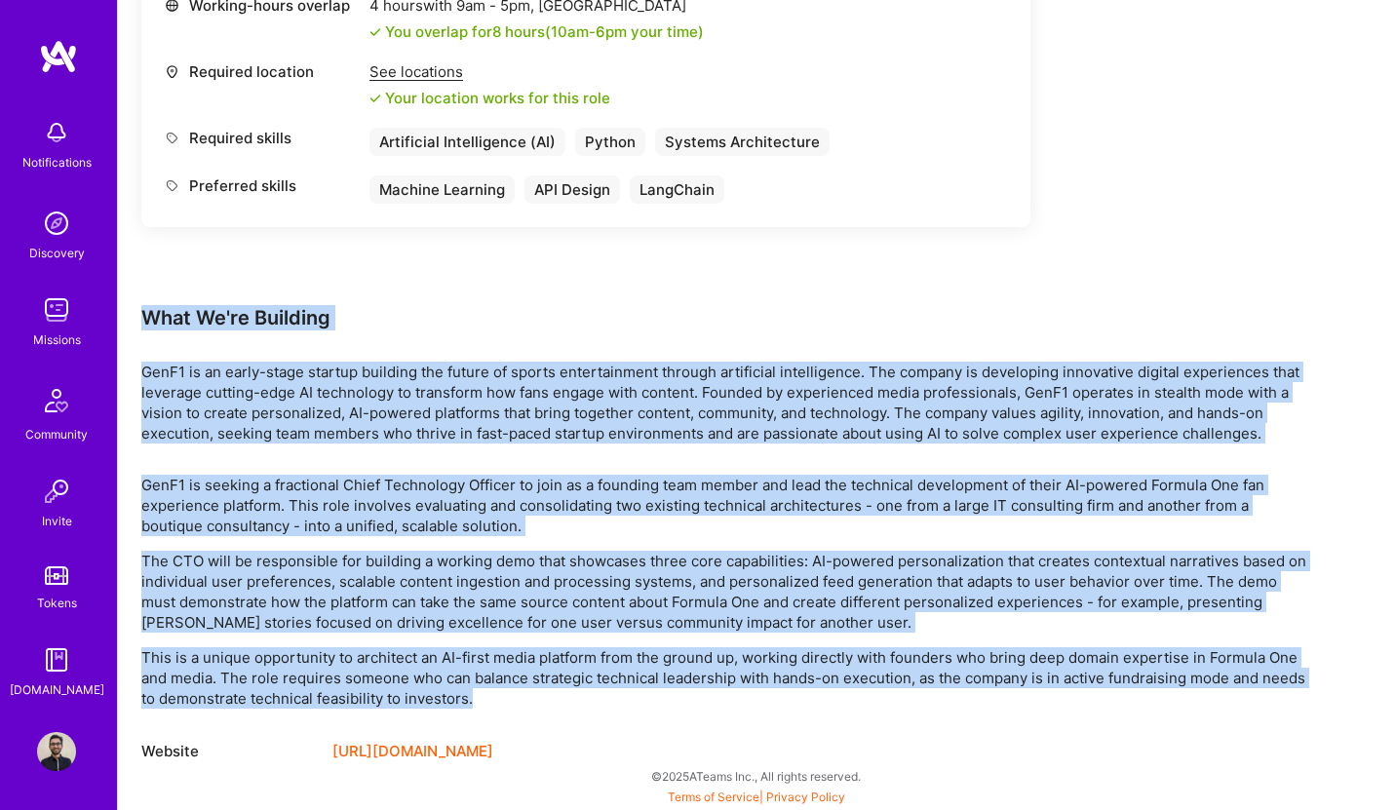
drag, startPoint x: 144, startPoint y: 333, endPoint x: 498, endPoint y: 707, distance: 514.5
click at [498, 707] on div "Earn tokens for inviting a new A.Teamer to this mission Do you know the perfect…" at bounding box center [726, 40] width 1170 height 1448
copy div "What We're Building GenF1 is an early-stage startup building the future of spor…"
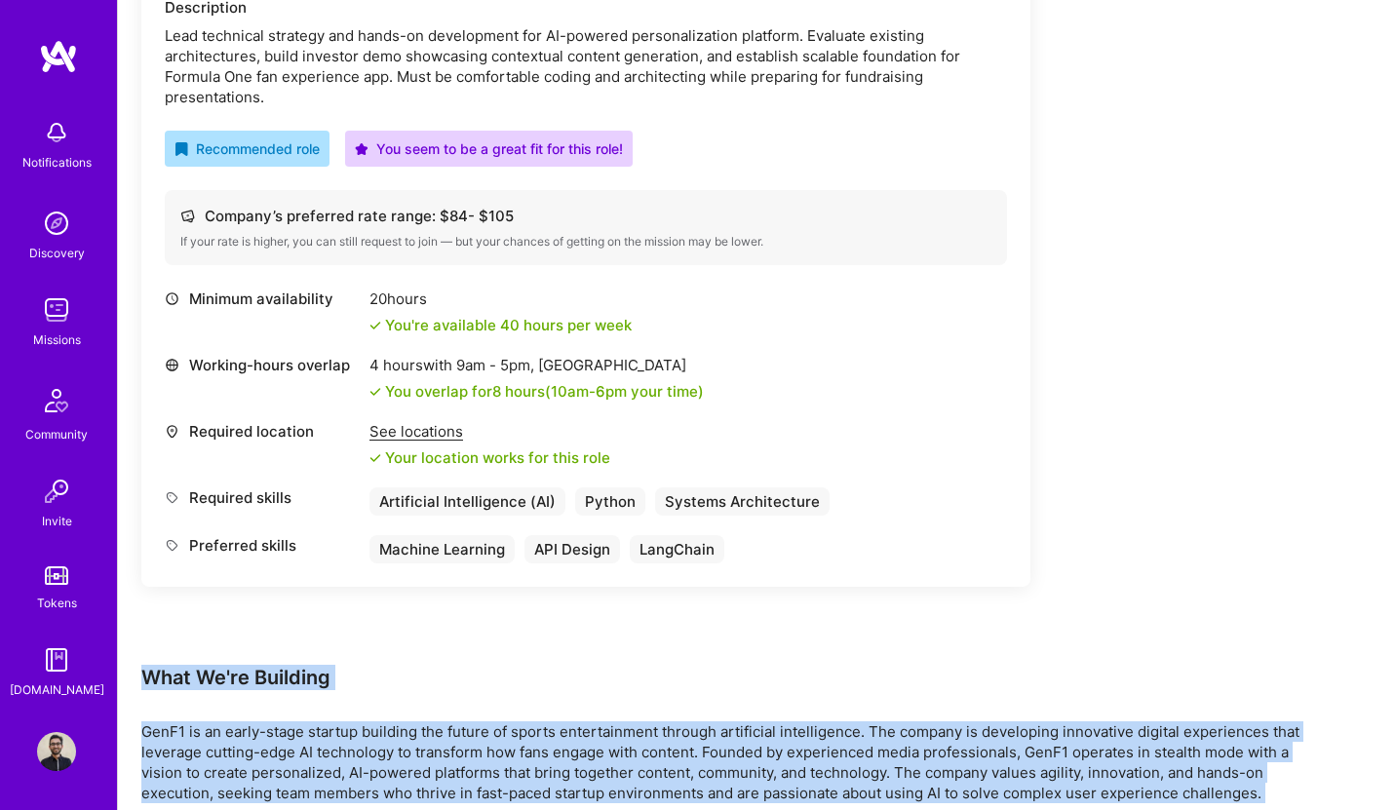
scroll to position [534, 0]
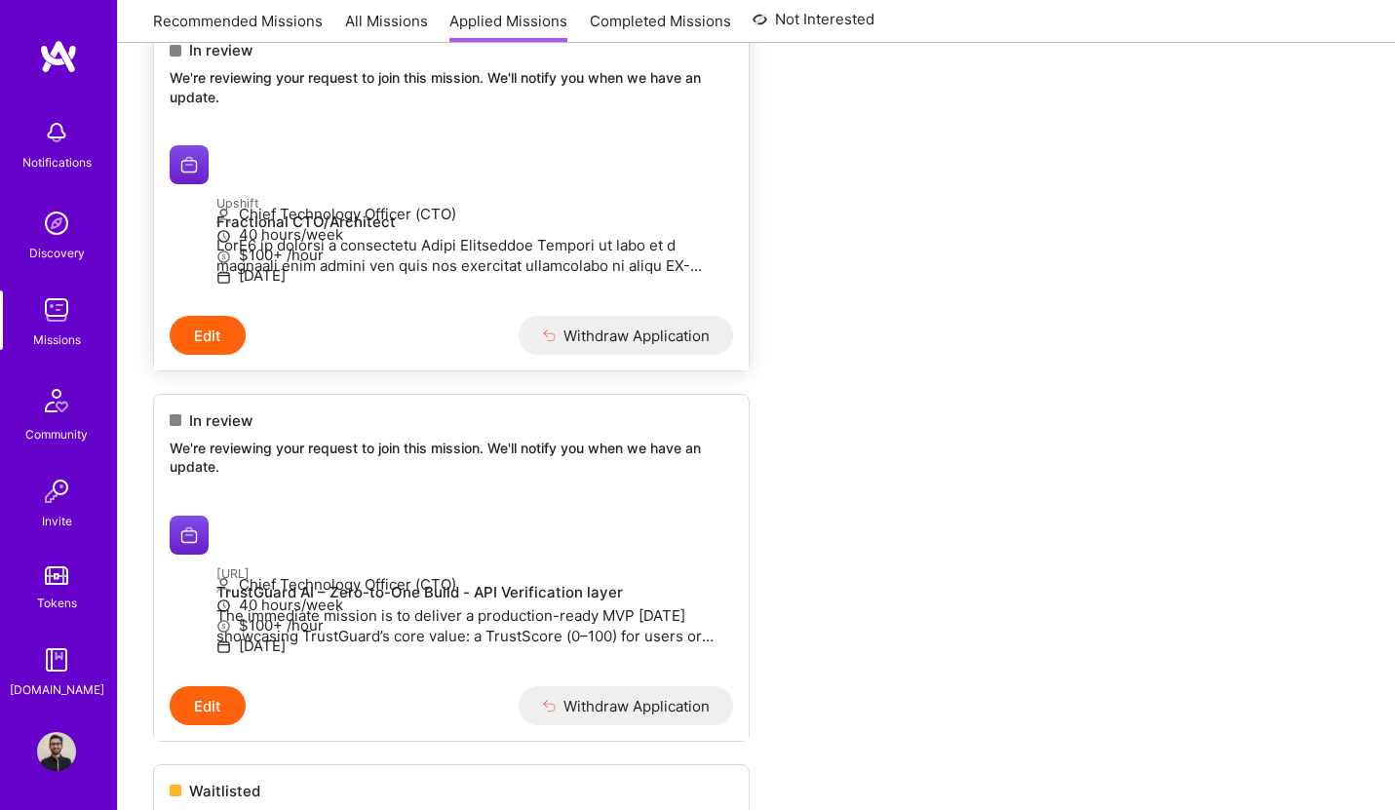
scroll to position [476, 0]
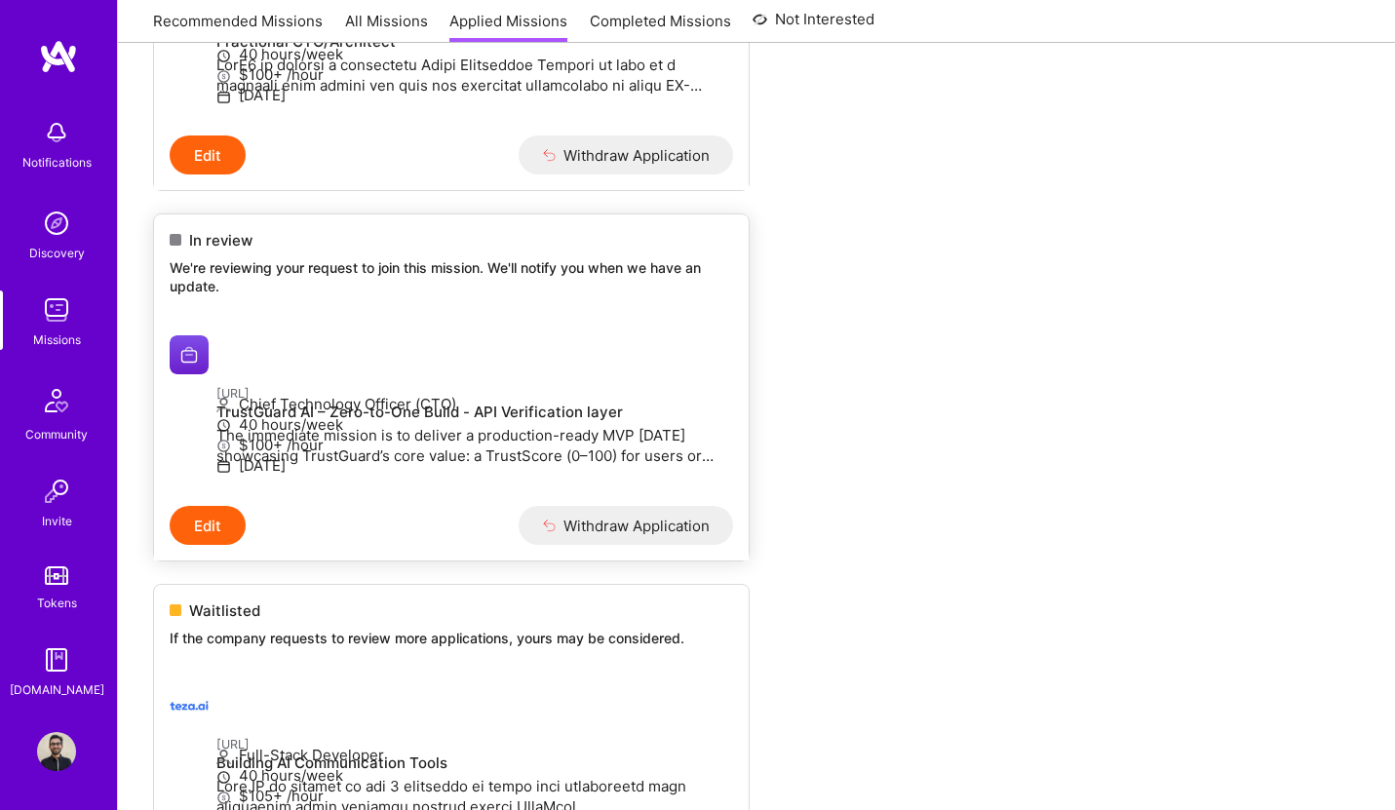
click at [194, 545] on button "Edit" at bounding box center [208, 525] width 76 height 39
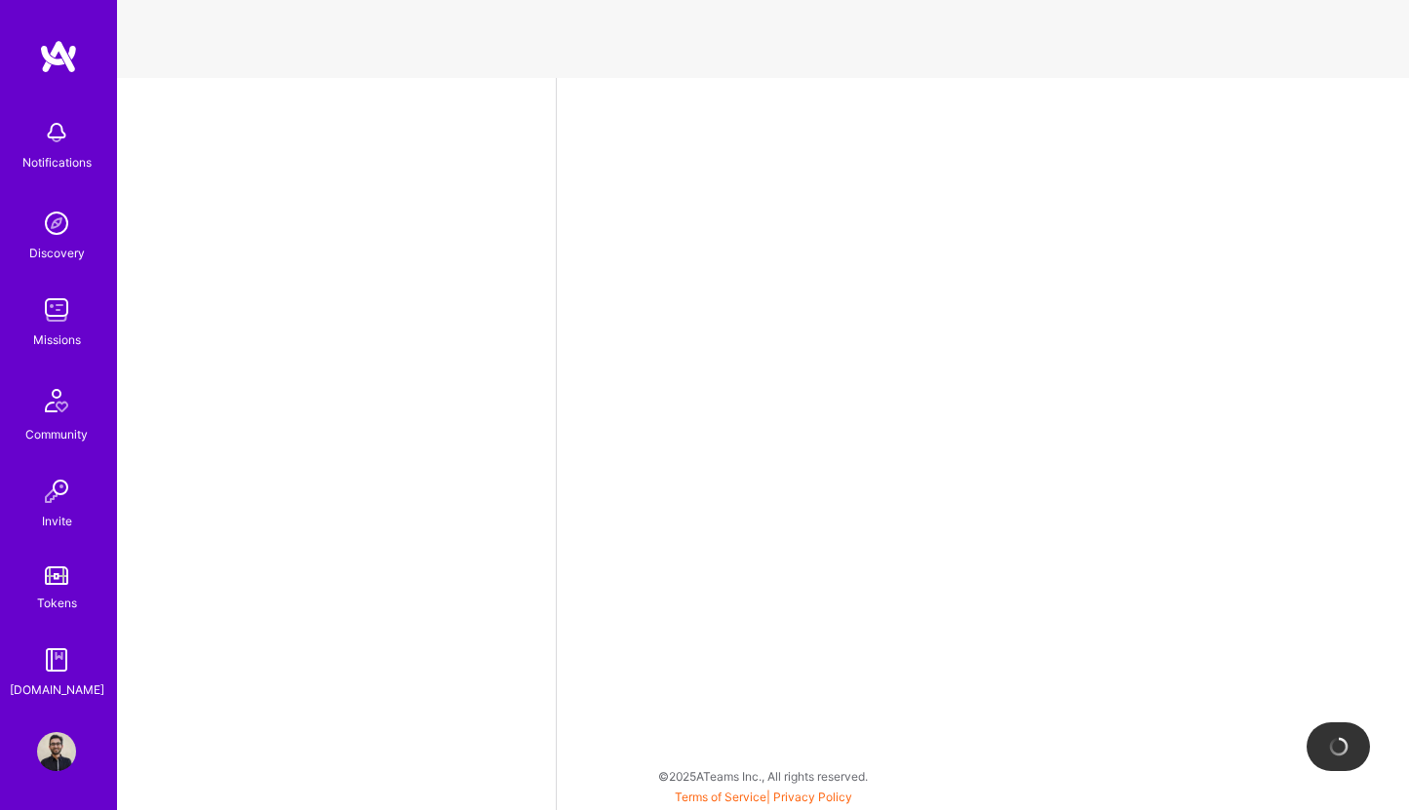
select select "DE"
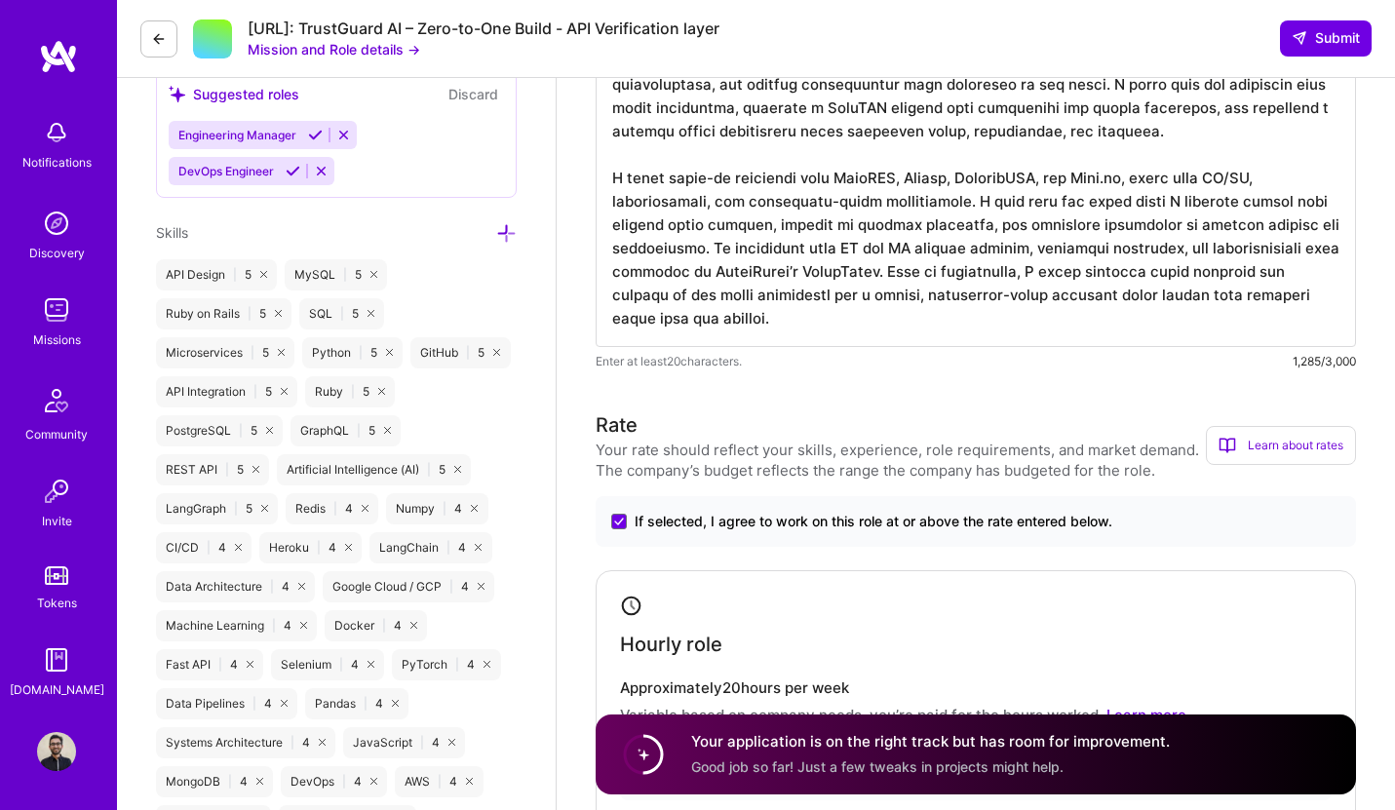
scroll to position [861, 0]
